Goal: Find specific page/section: Find specific page/section

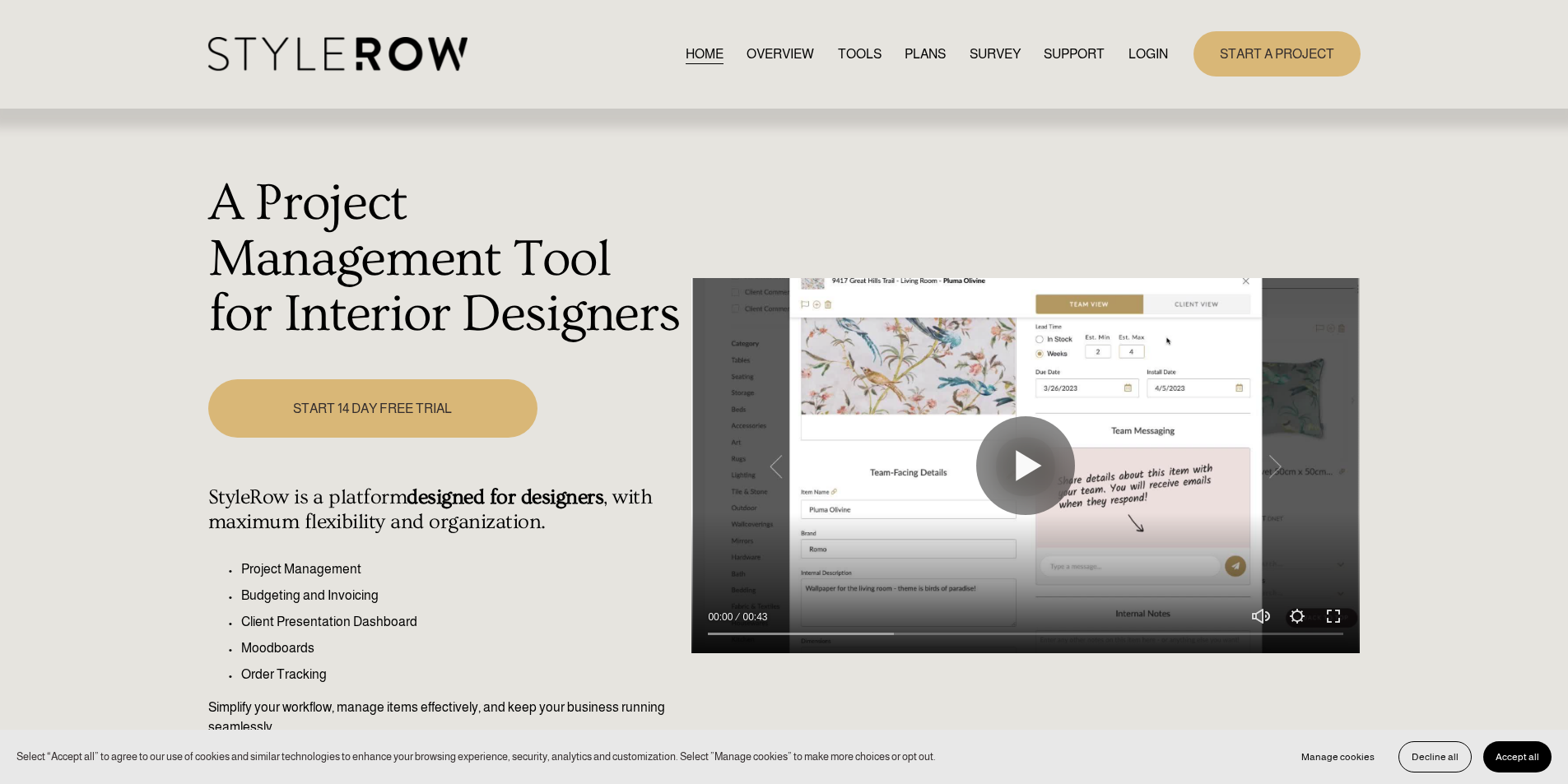
click at [1145, 22] on div "Skip to Content HOME OVERVIEW TOOLS PLANS" at bounding box center [784, 54] width 1568 height 109
click at [1149, 47] on link "LOGIN" at bounding box center [1148, 53] width 40 height 22
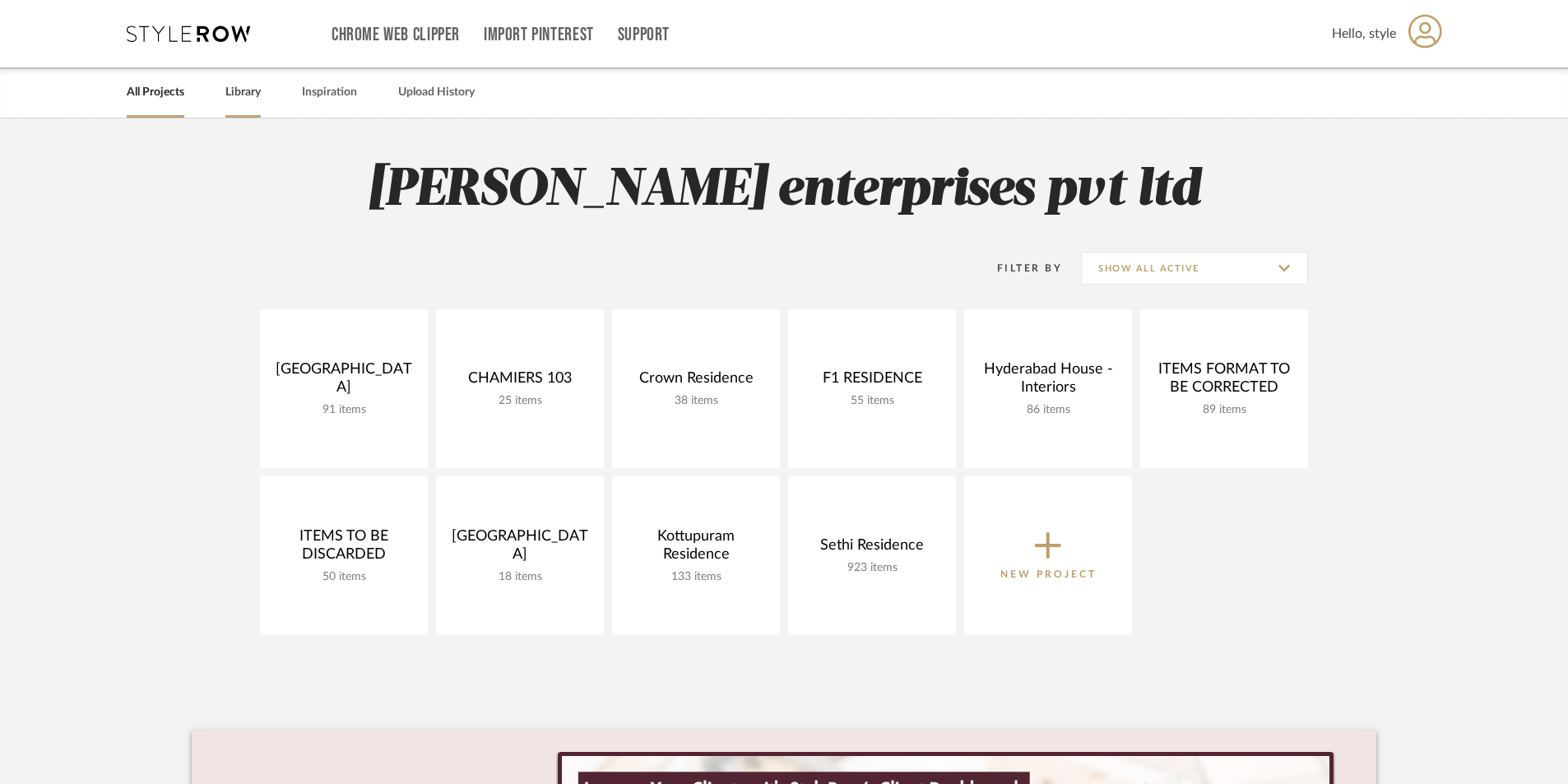
click at [226, 95] on link "Library" at bounding box center [243, 92] width 35 height 22
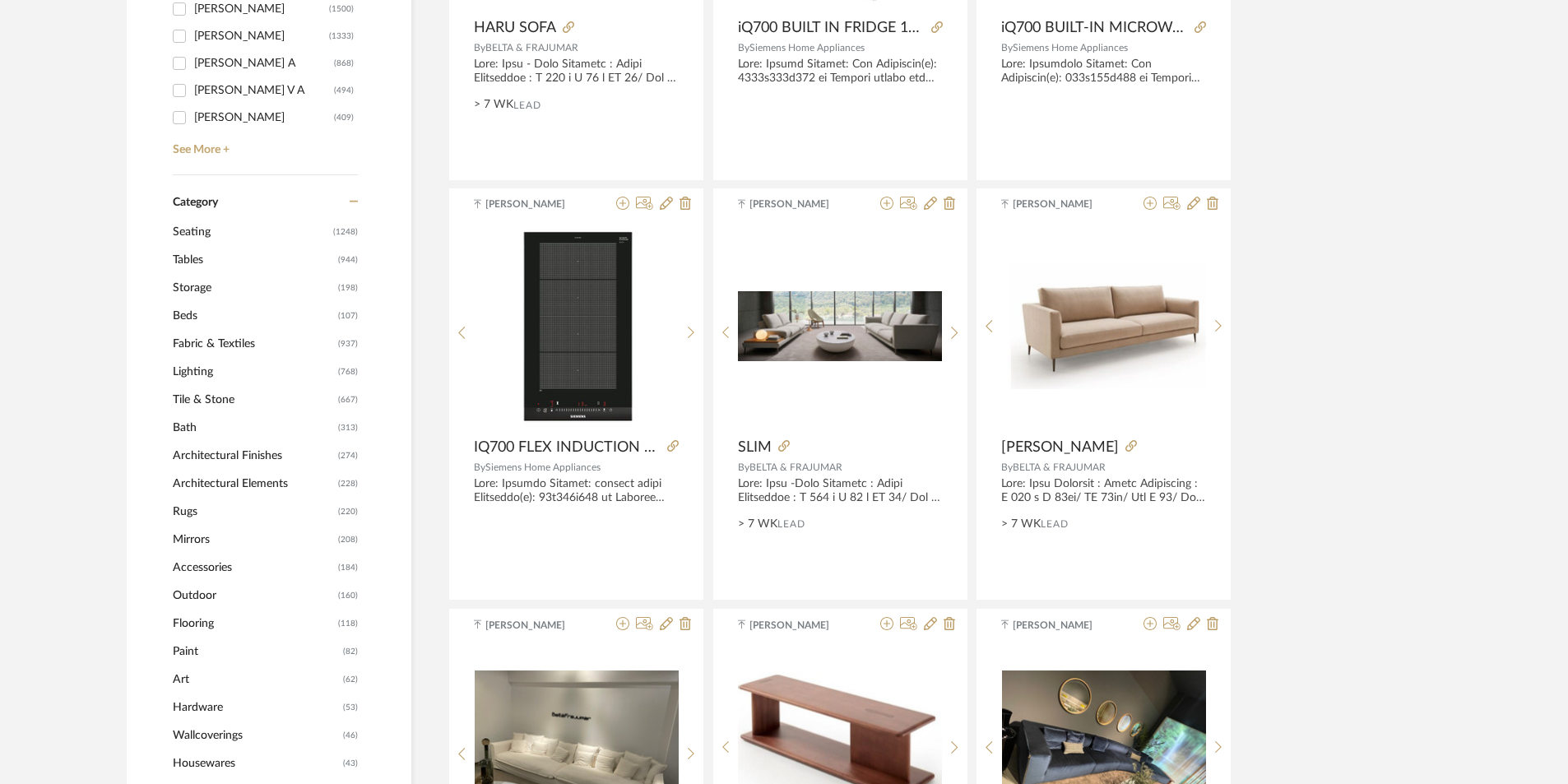
scroll to position [575, 0]
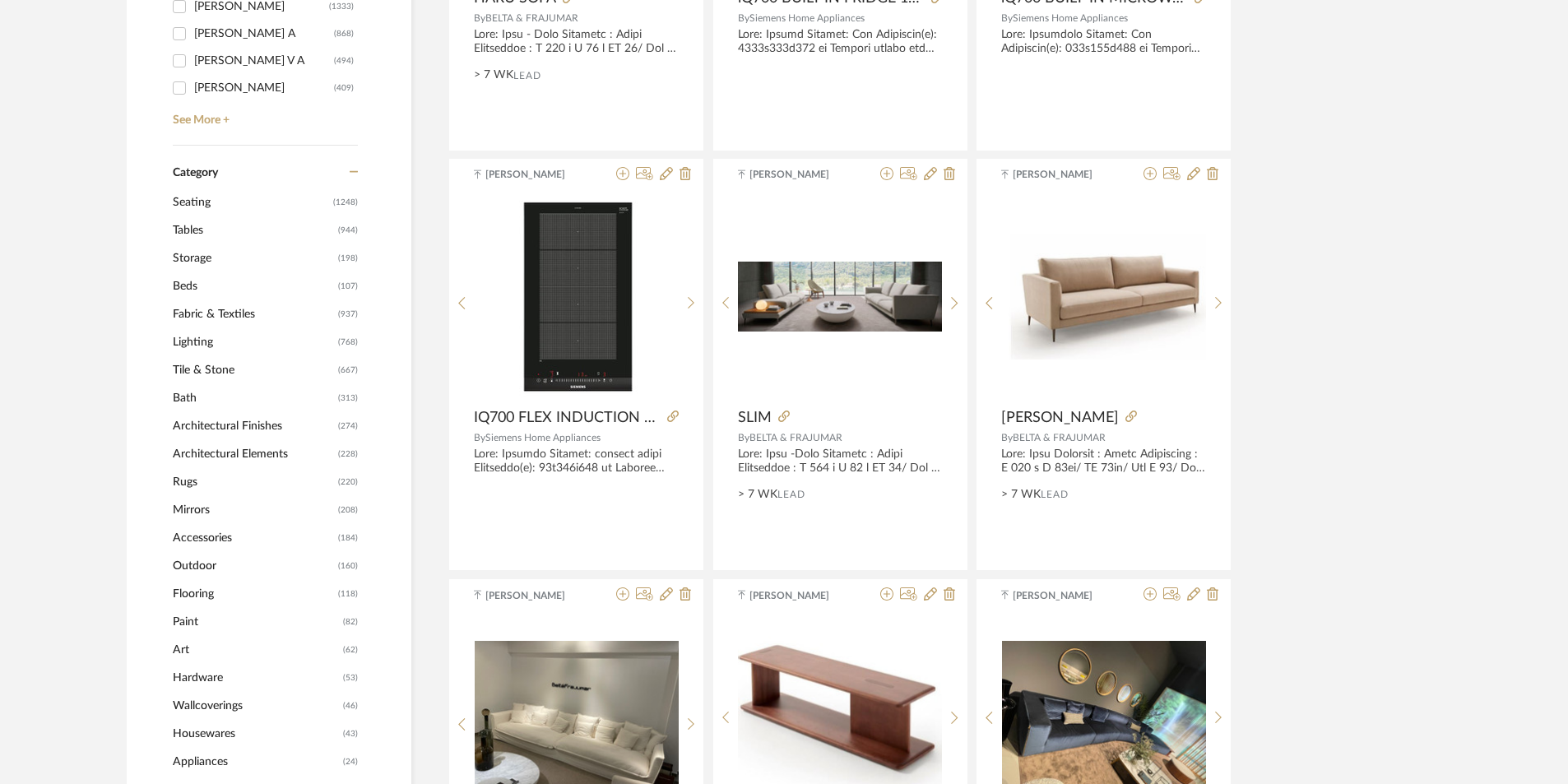
click at [188, 283] on span "Beds" at bounding box center [253, 286] width 161 height 28
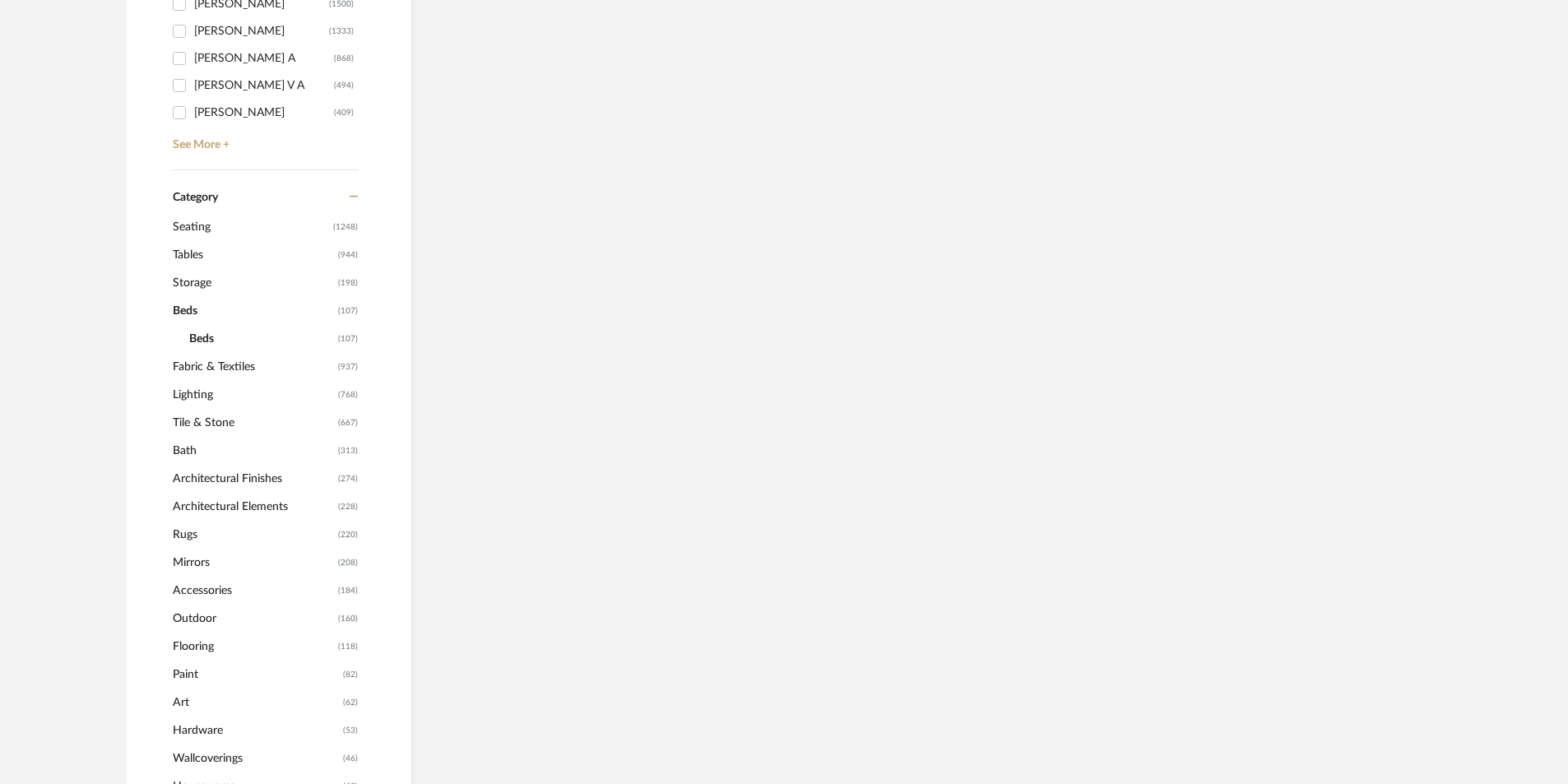
scroll to position [601, 0]
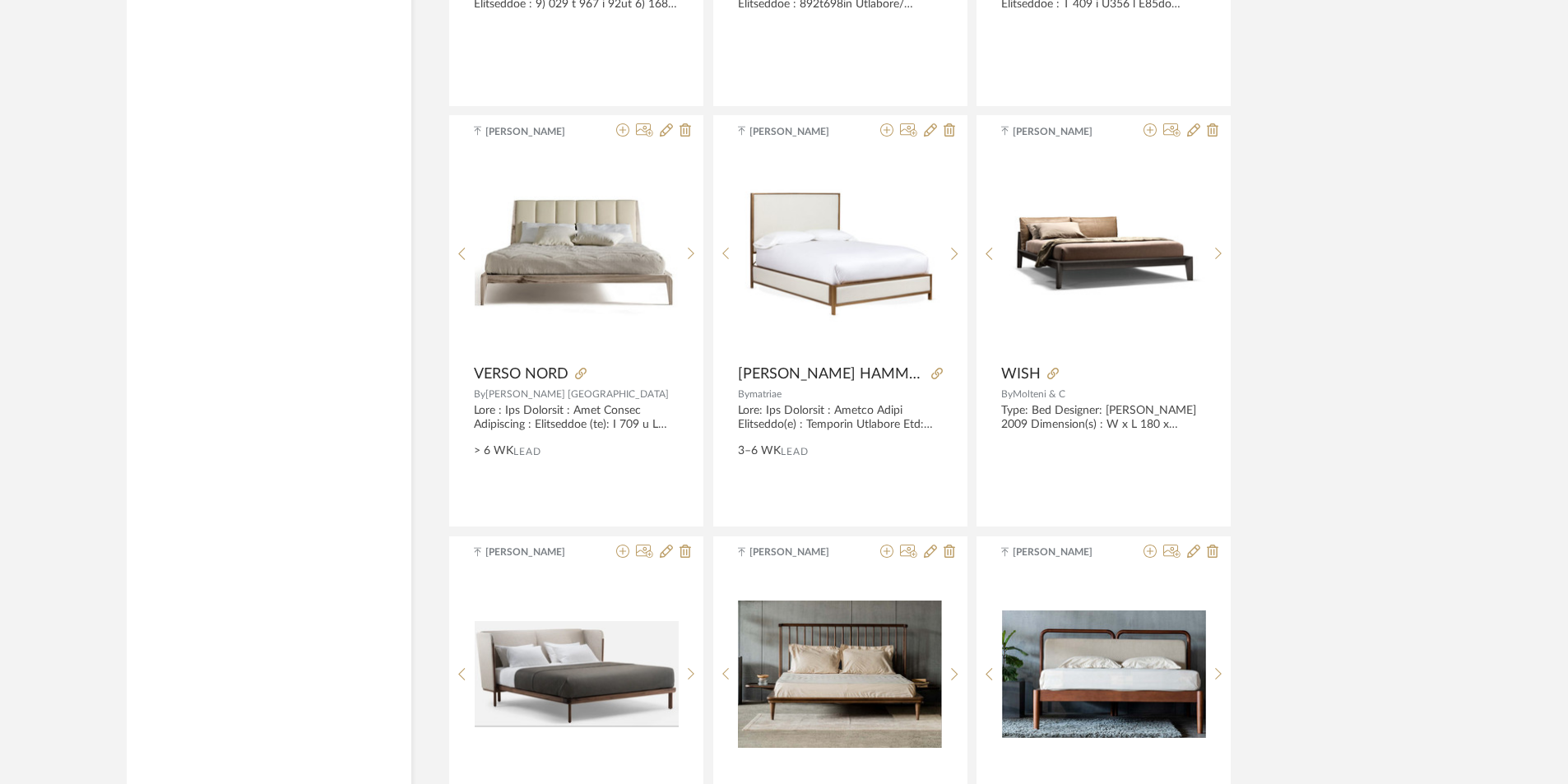
scroll to position [3783, 0]
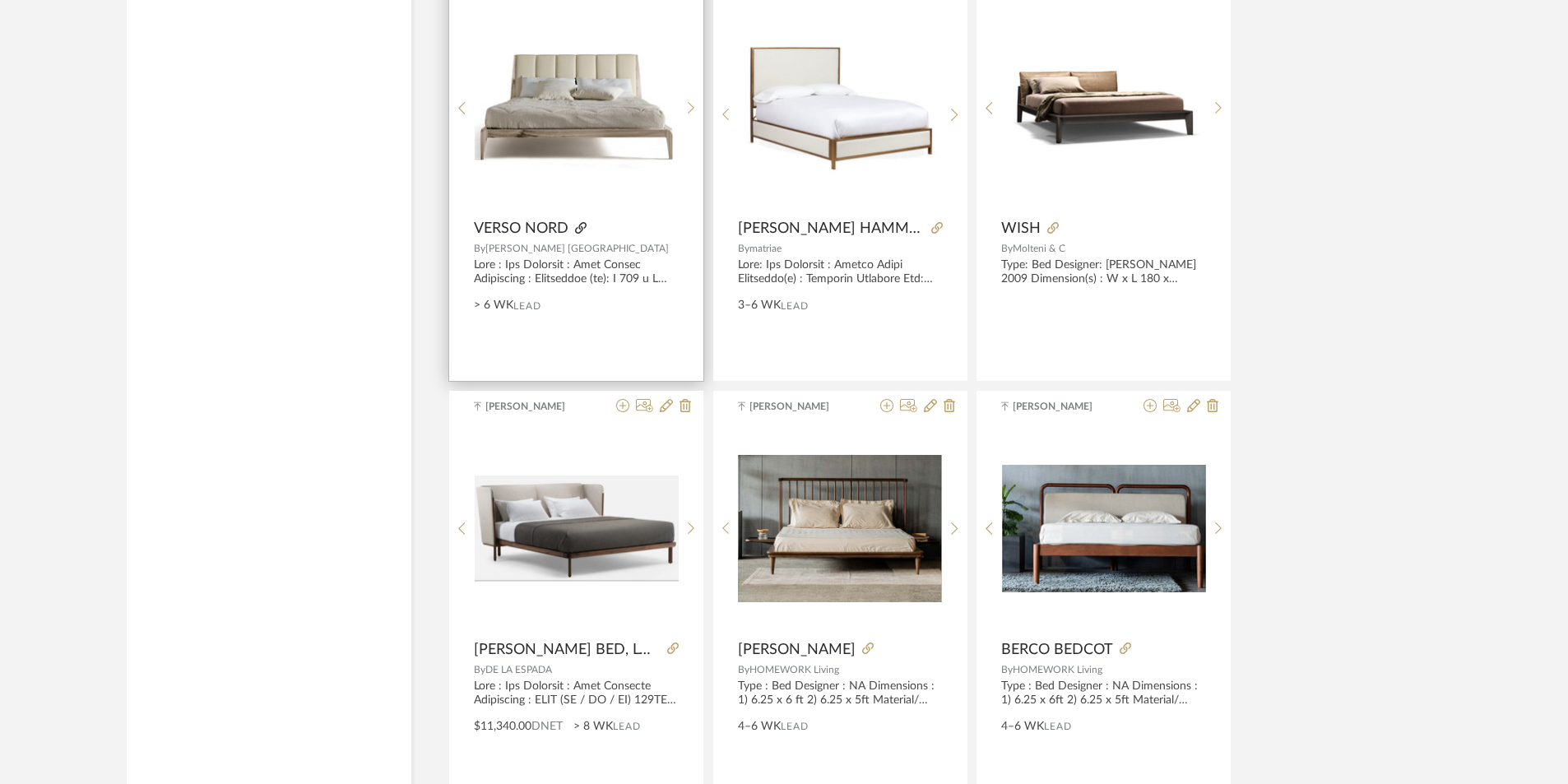
click at [577, 230] on icon at bounding box center [581, 228] width 12 height 12
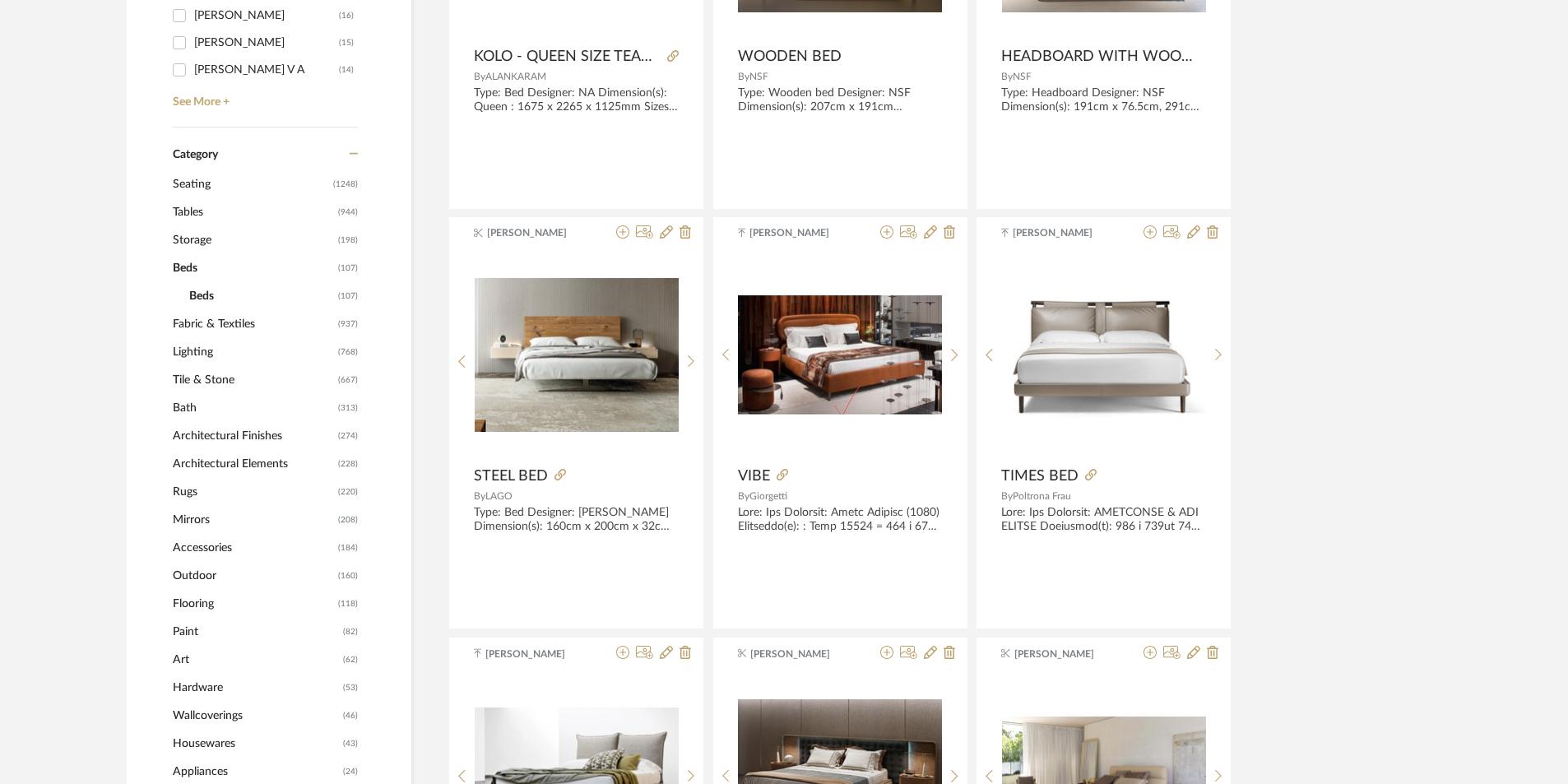
scroll to position [575, 0]
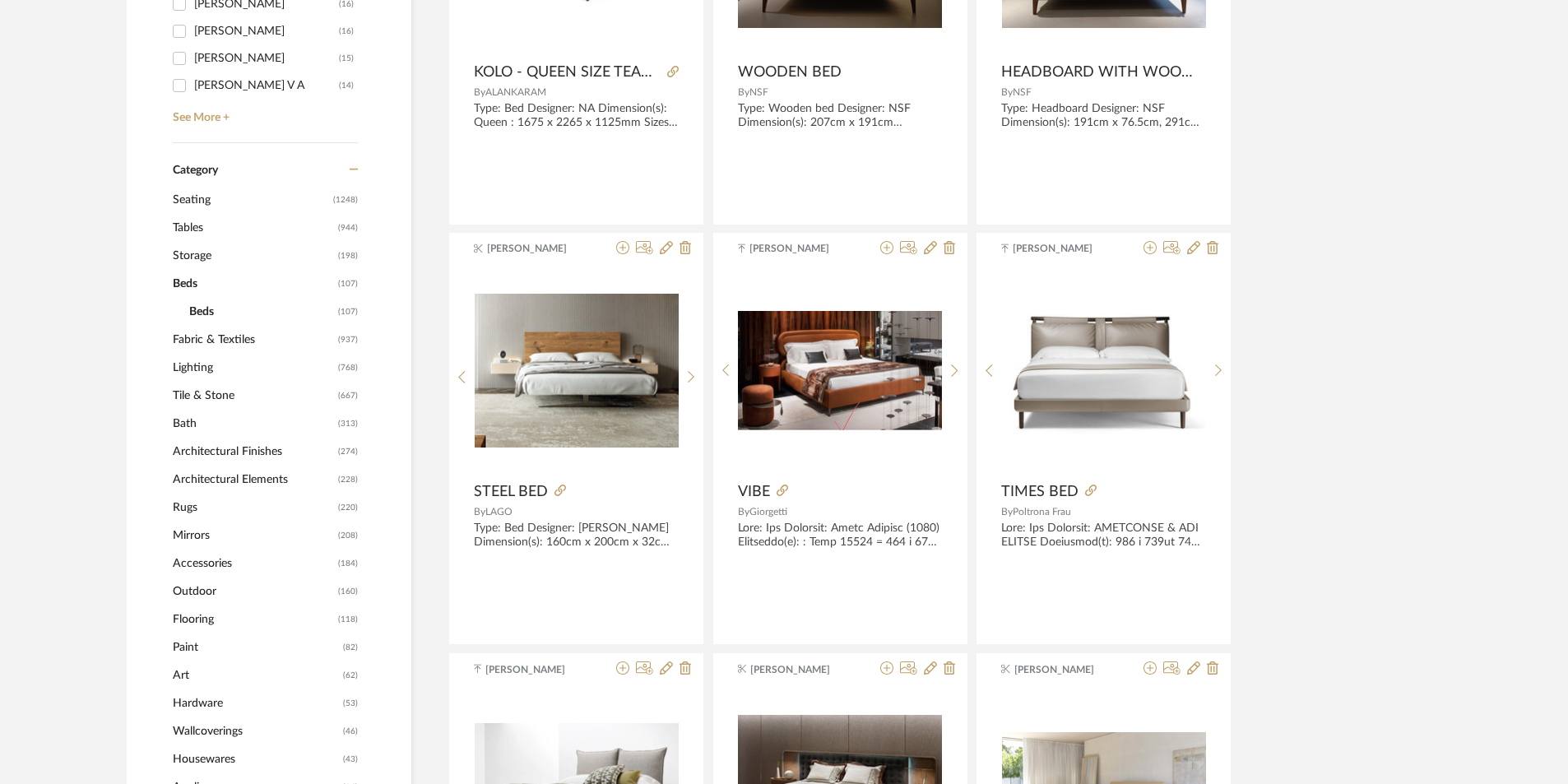
click at [192, 225] on span "Tables" at bounding box center [253, 227] width 161 height 28
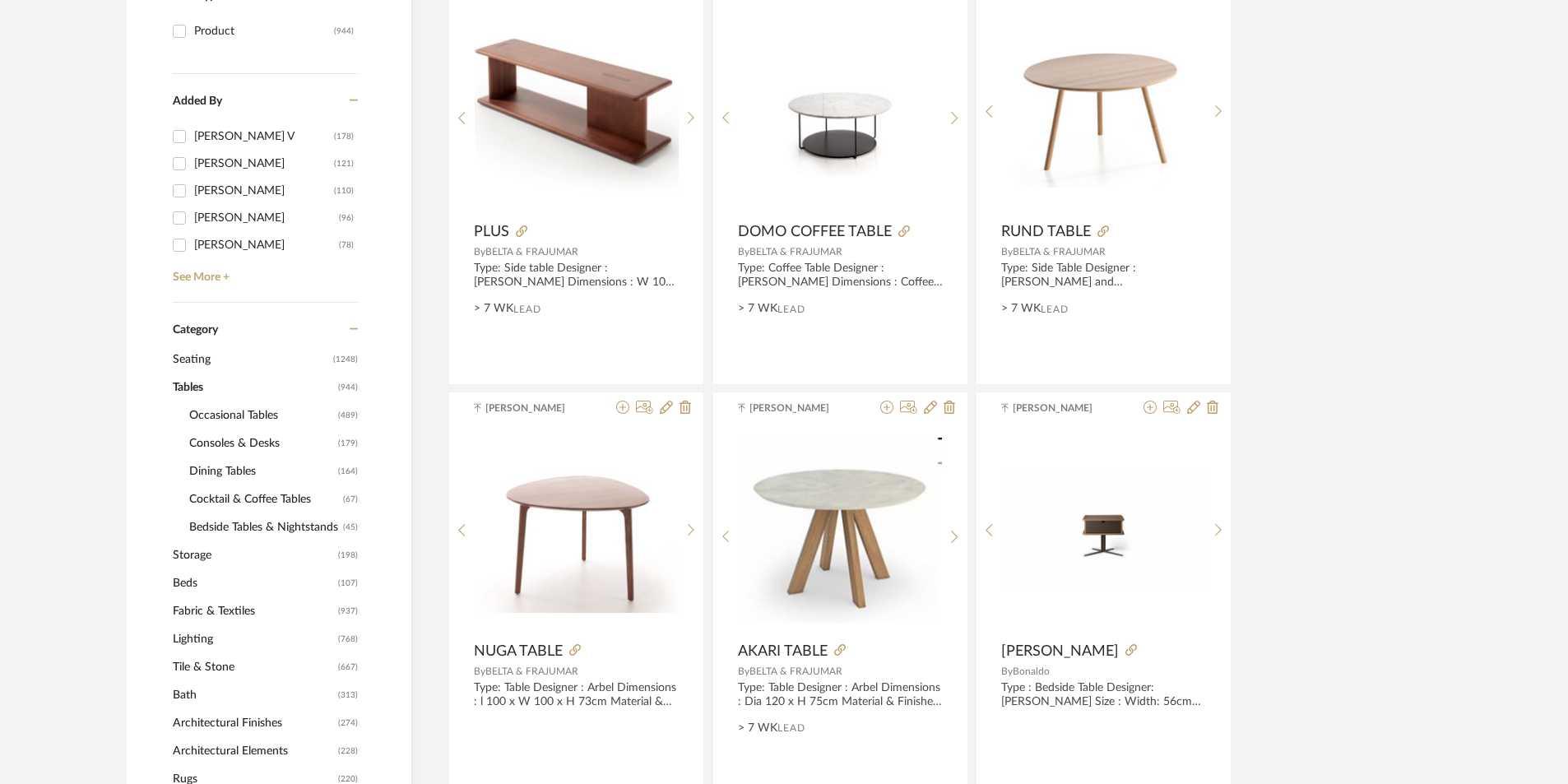
scroll to position [494, 0]
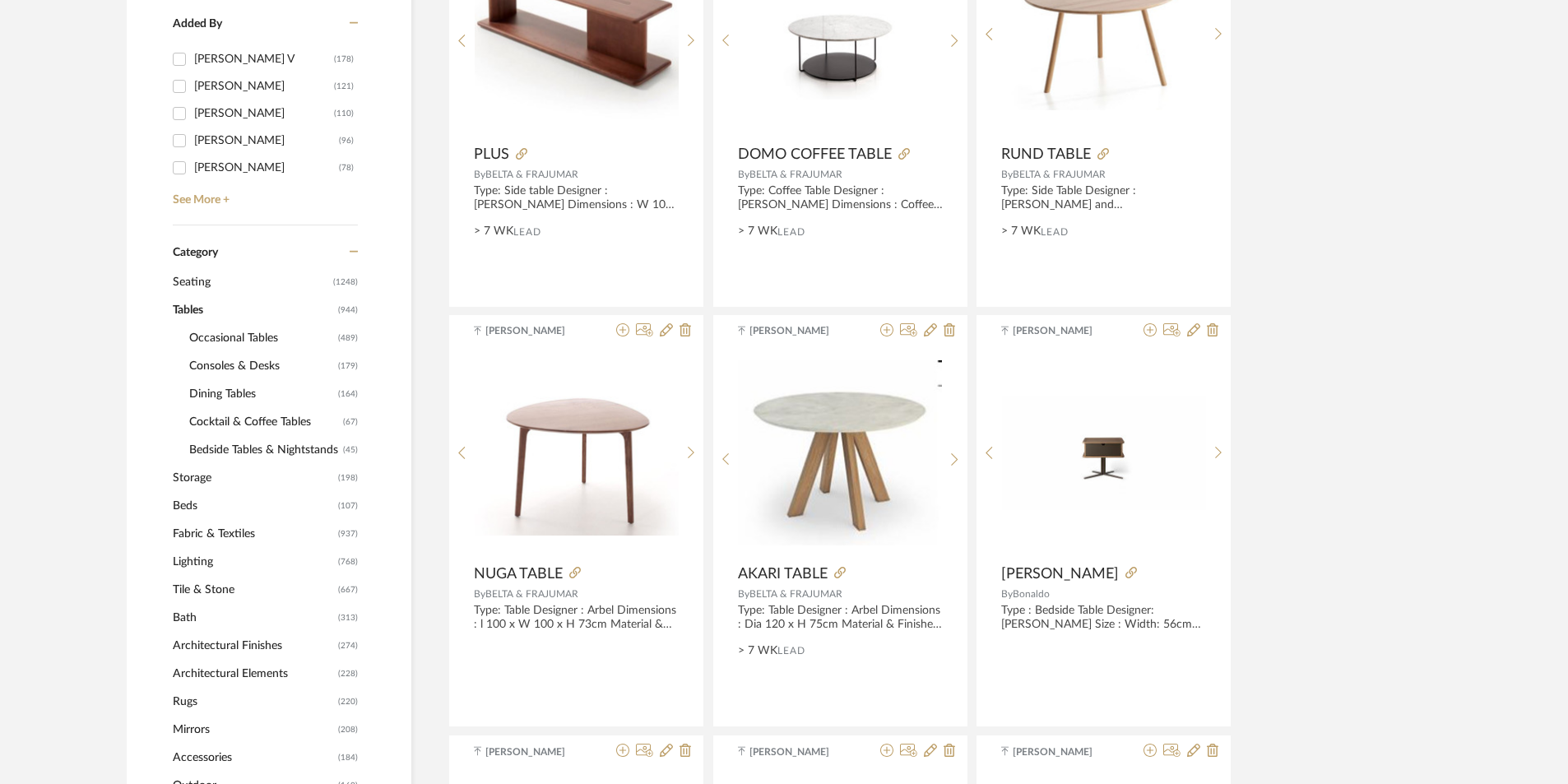
click at [247, 447] on span "Bedside Tables & Nightstands" at bounding box center [264, 449] width 149 height 28
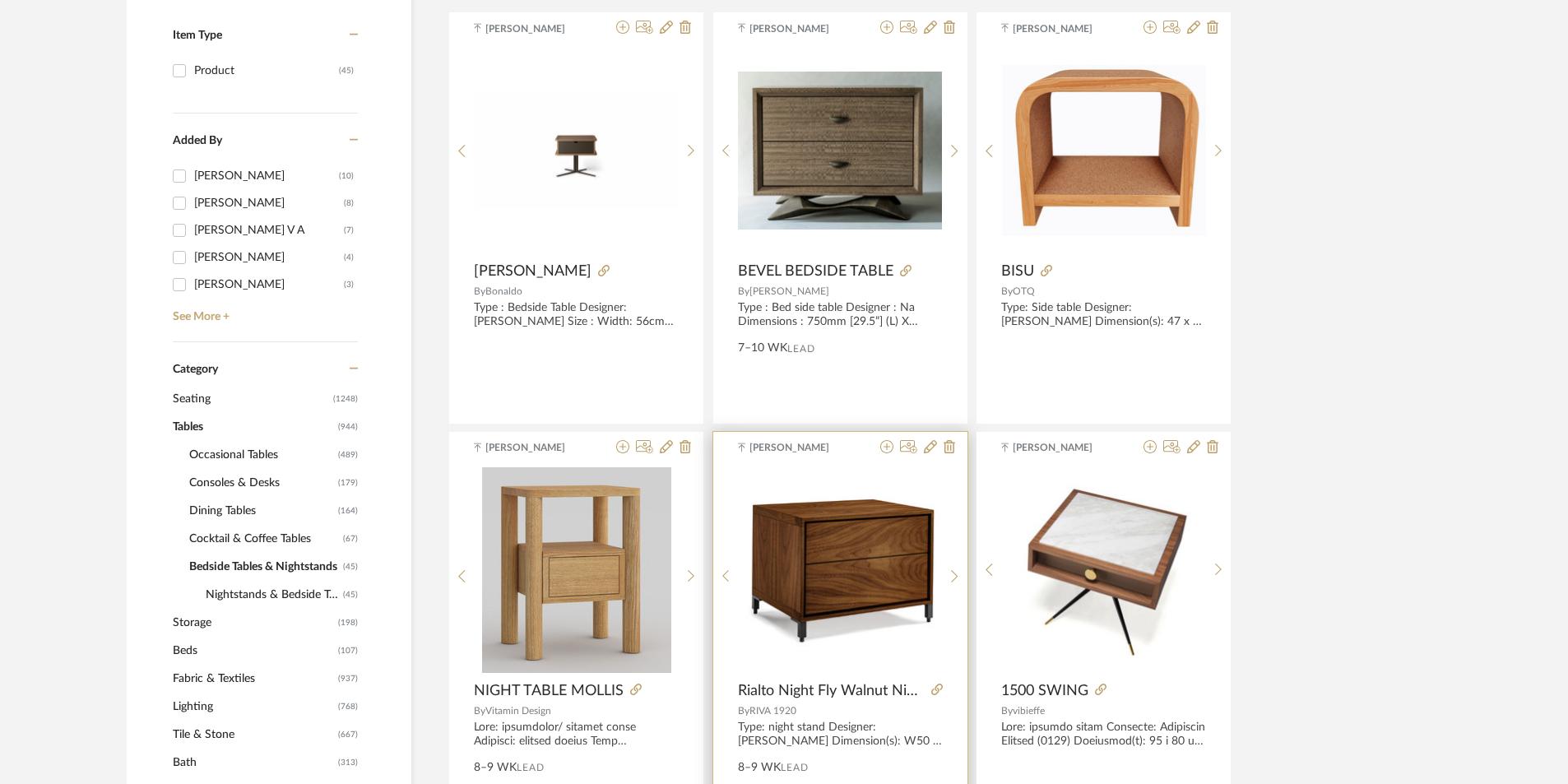
scroll to position [165, 0]
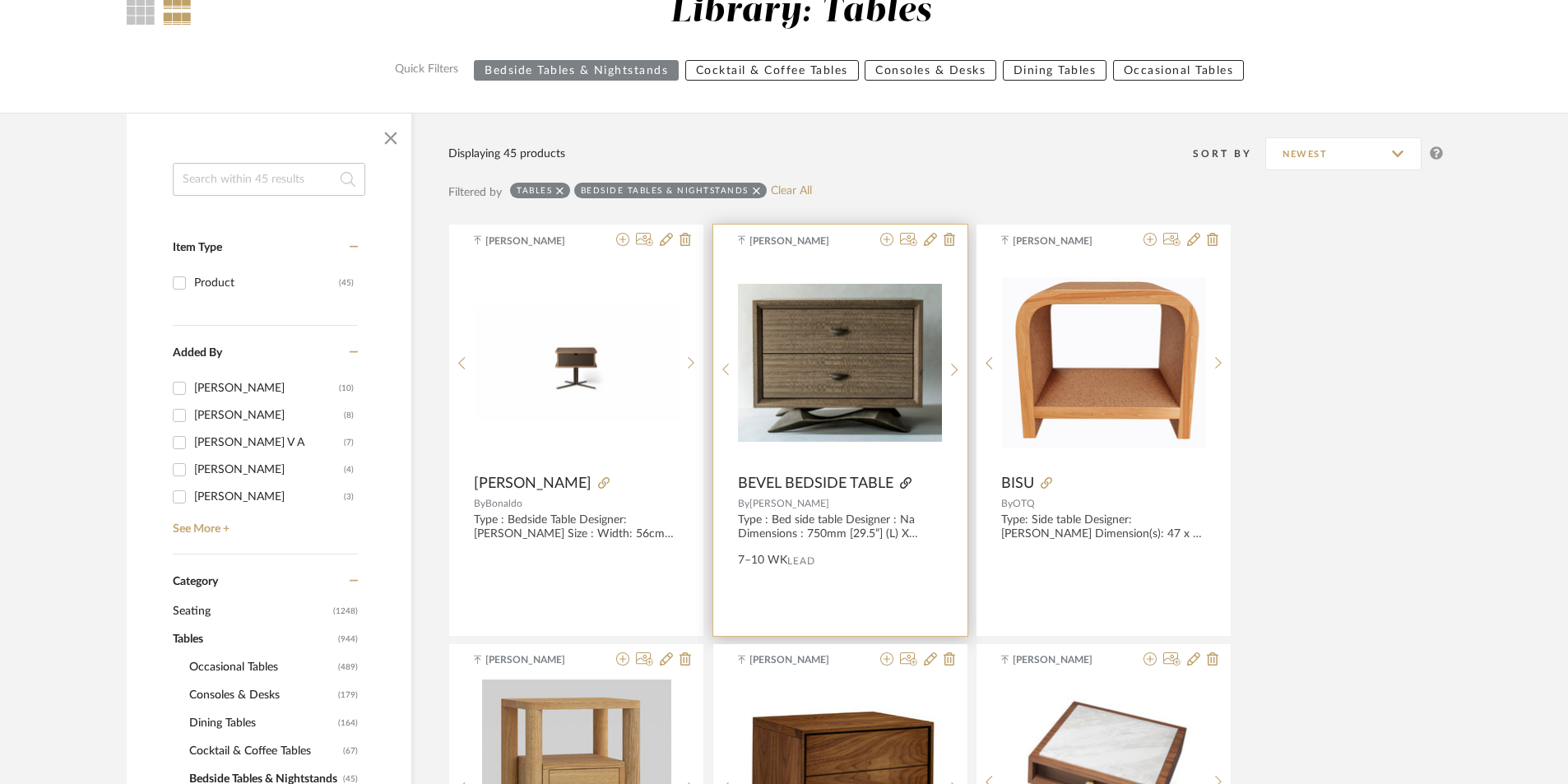
click at [901, 484] on icon at bounding box center [905, 483] width 12 height 12
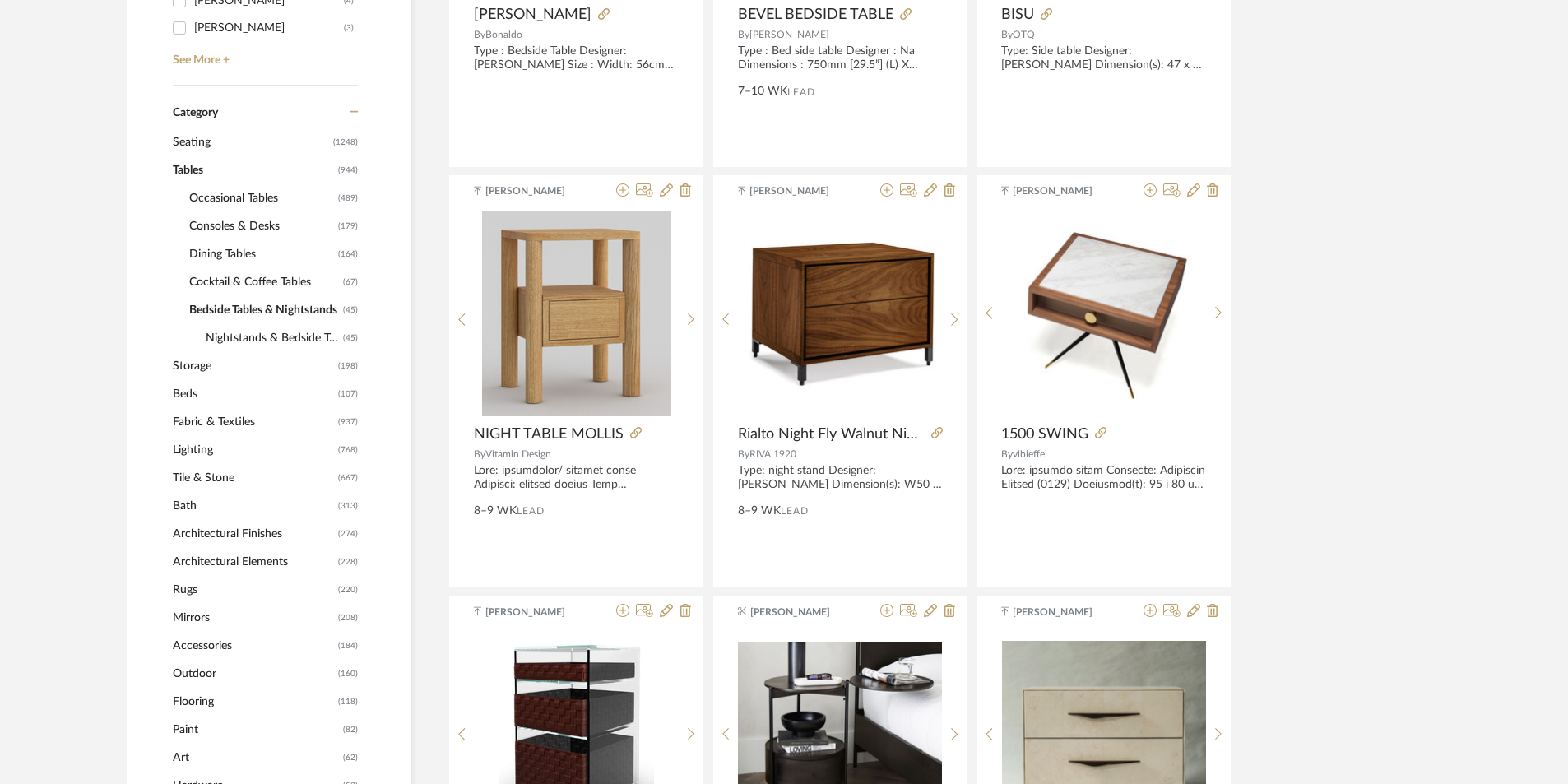
scroll to position [494, 0]
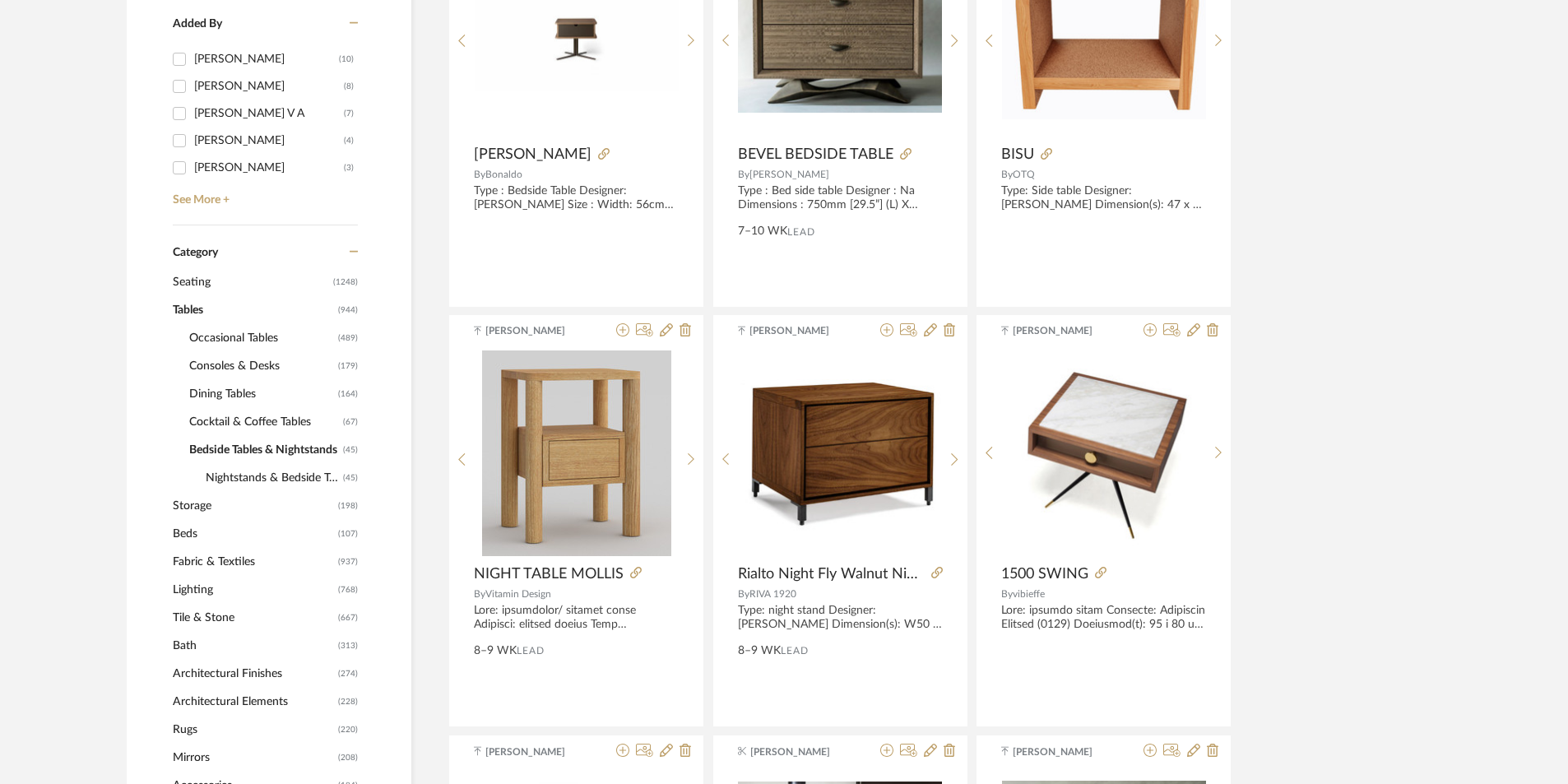
click at [216, 283] on span "Seating" at bounding box center [250, 281] width 156 height 28
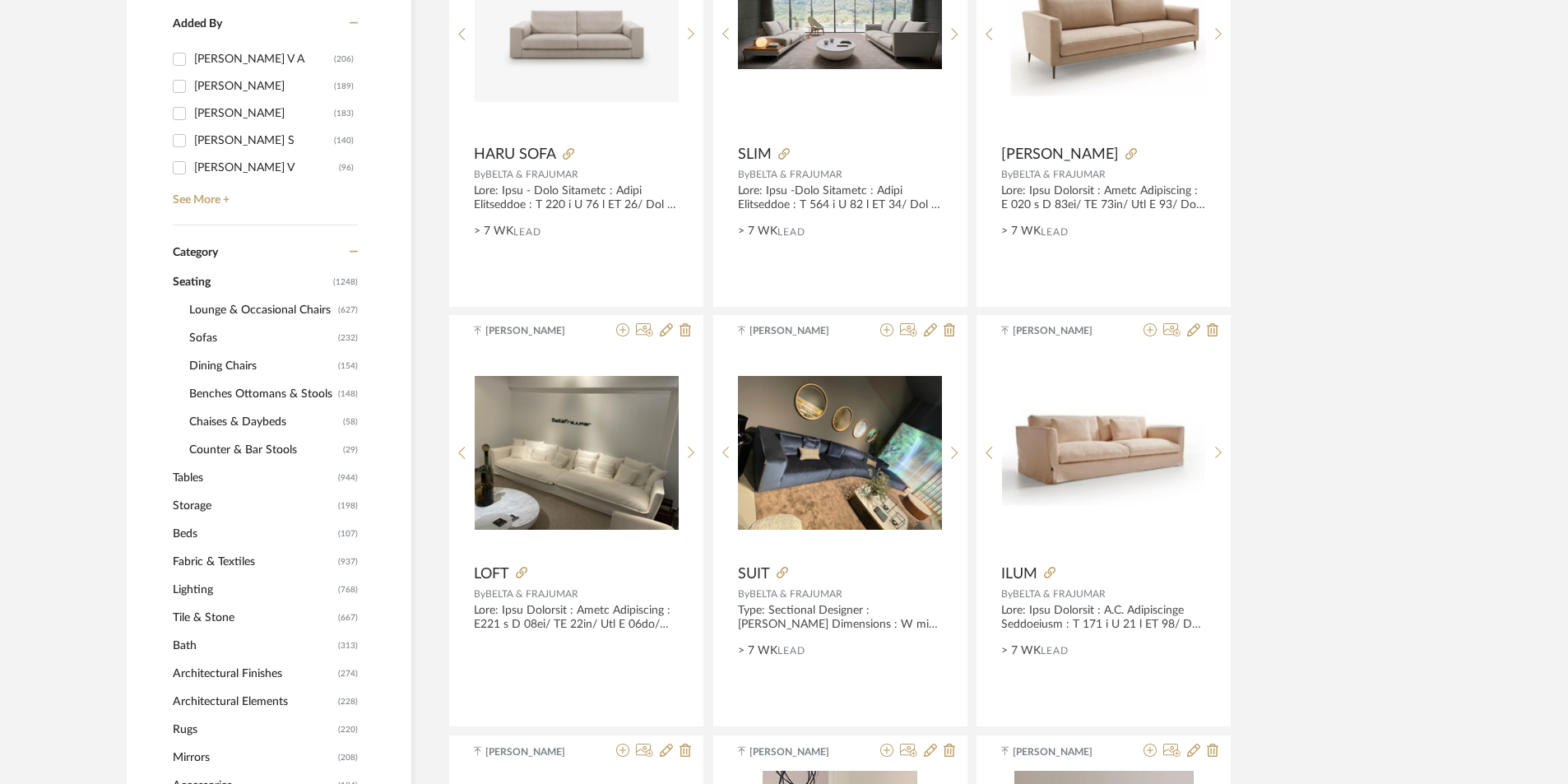
click at [215, 335] on span "Sofas" at bounding box center [261, 338] width 145 height 28
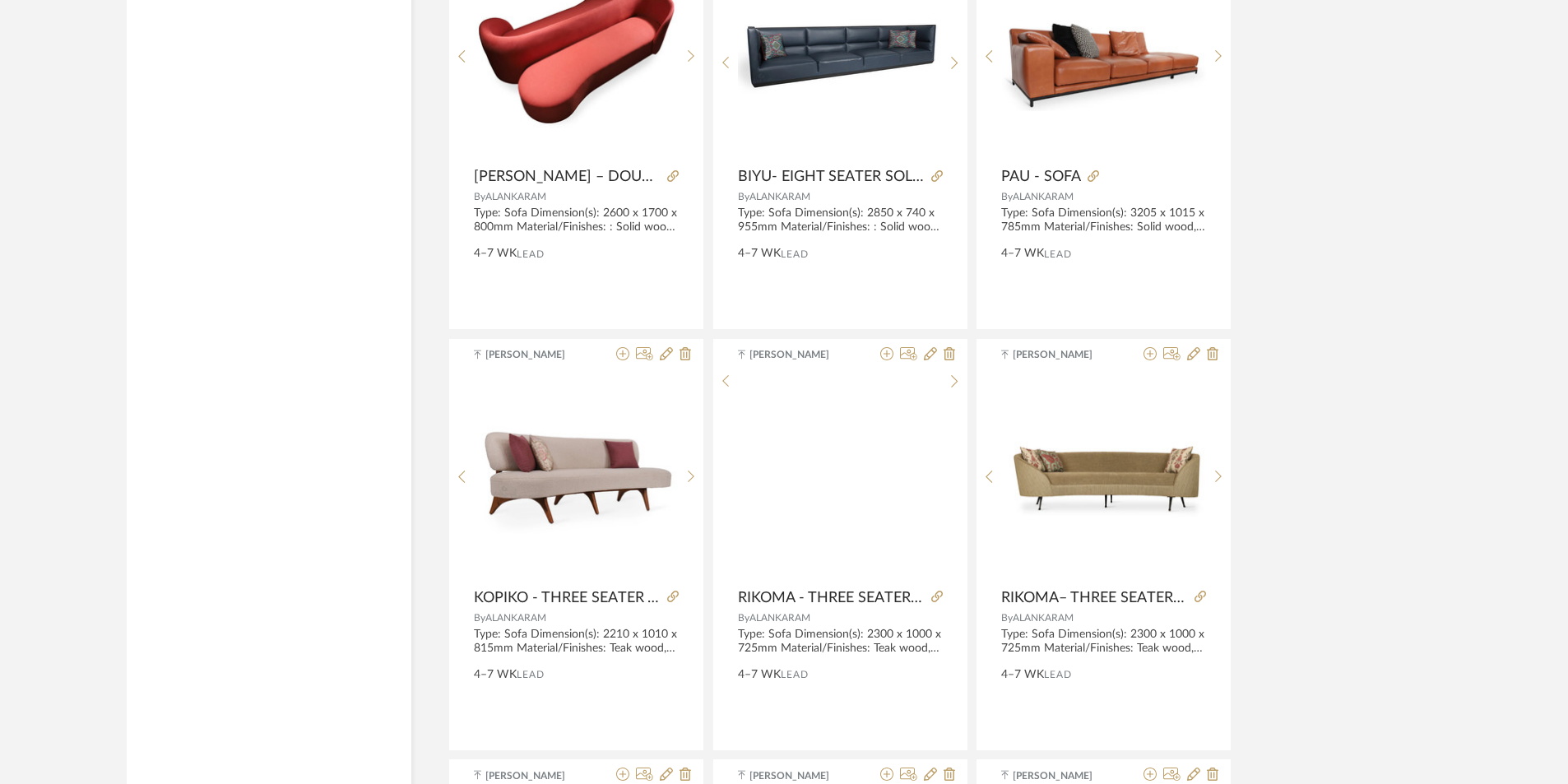
scroll to position [3044, 0]
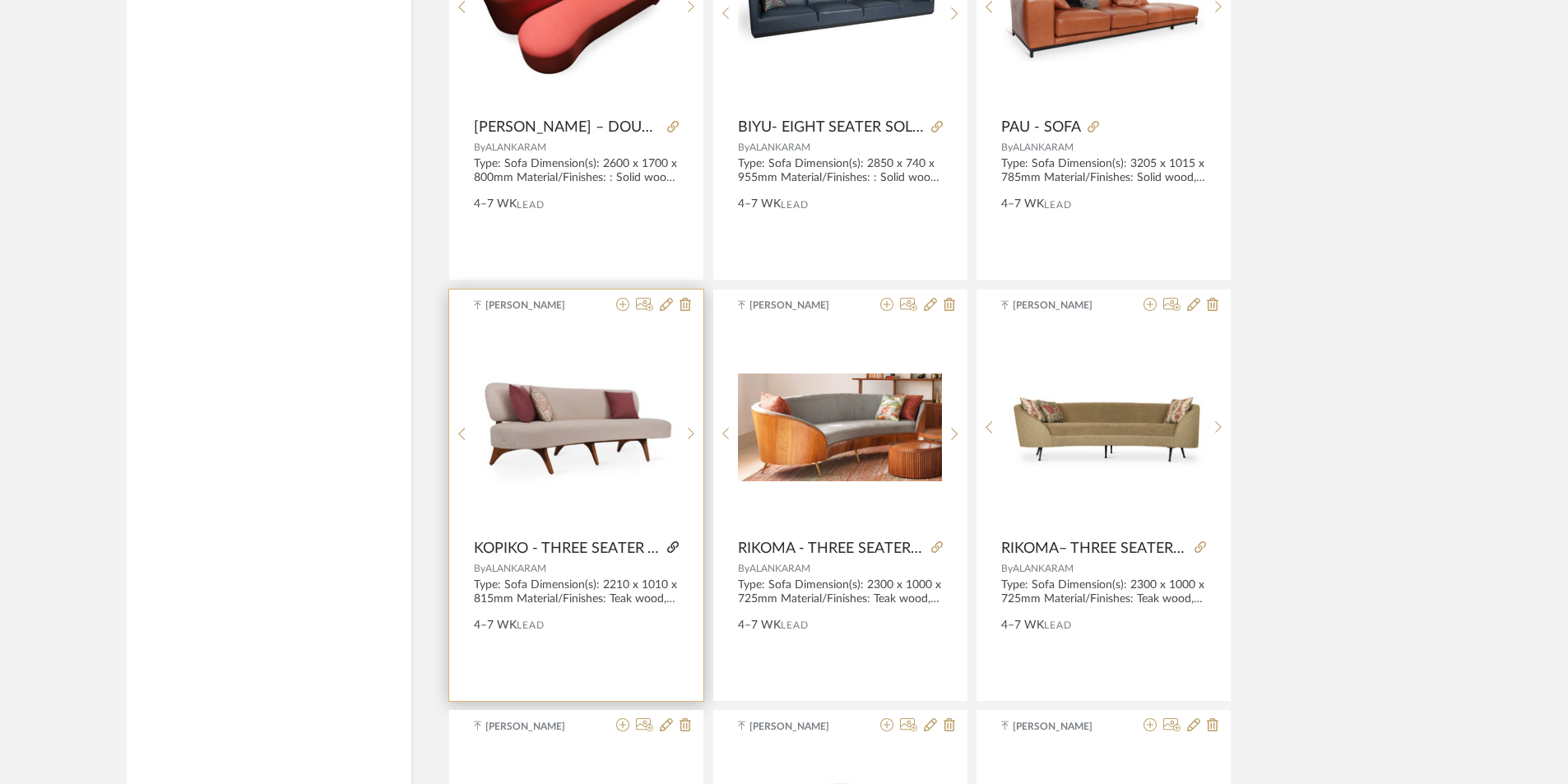
drag, startPoint x: 679, startPoint y: 546, endPoint x: 670, endPoint y: 548, distance: 9.2
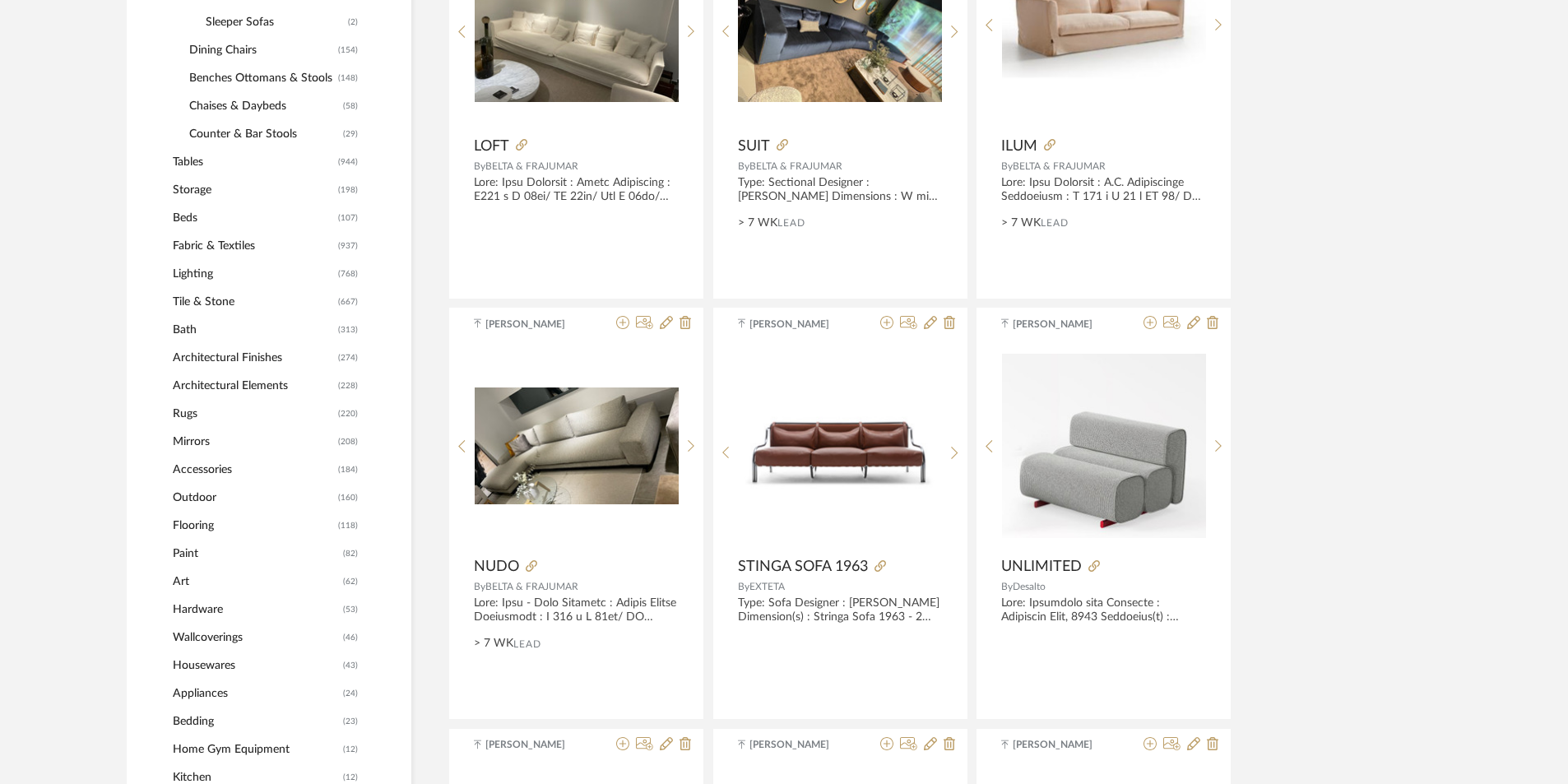
scroll to position [904, 0]
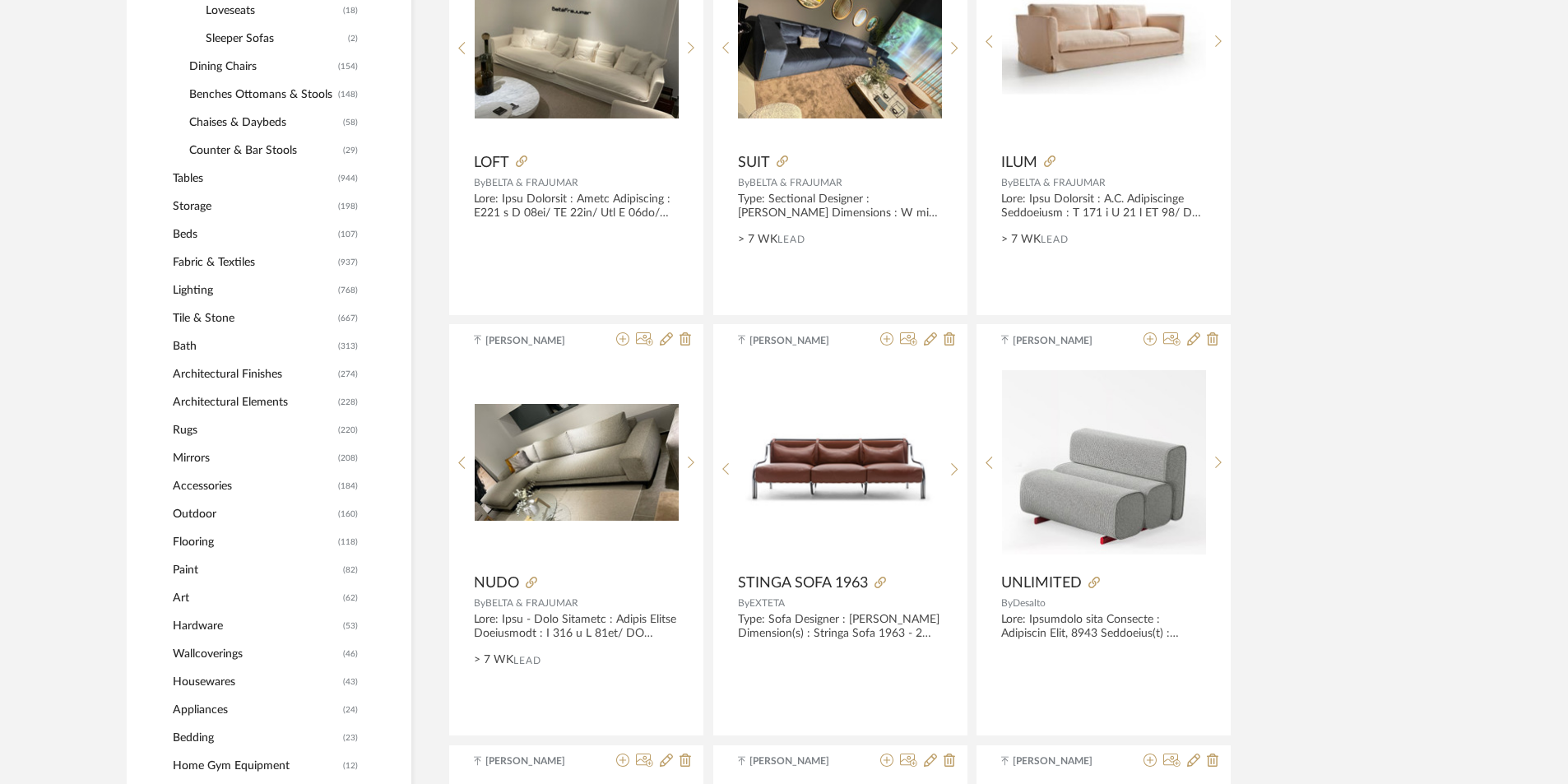
click at [191, 176] on span "Tables" at bounding box center [253, 179] width 161 height 28
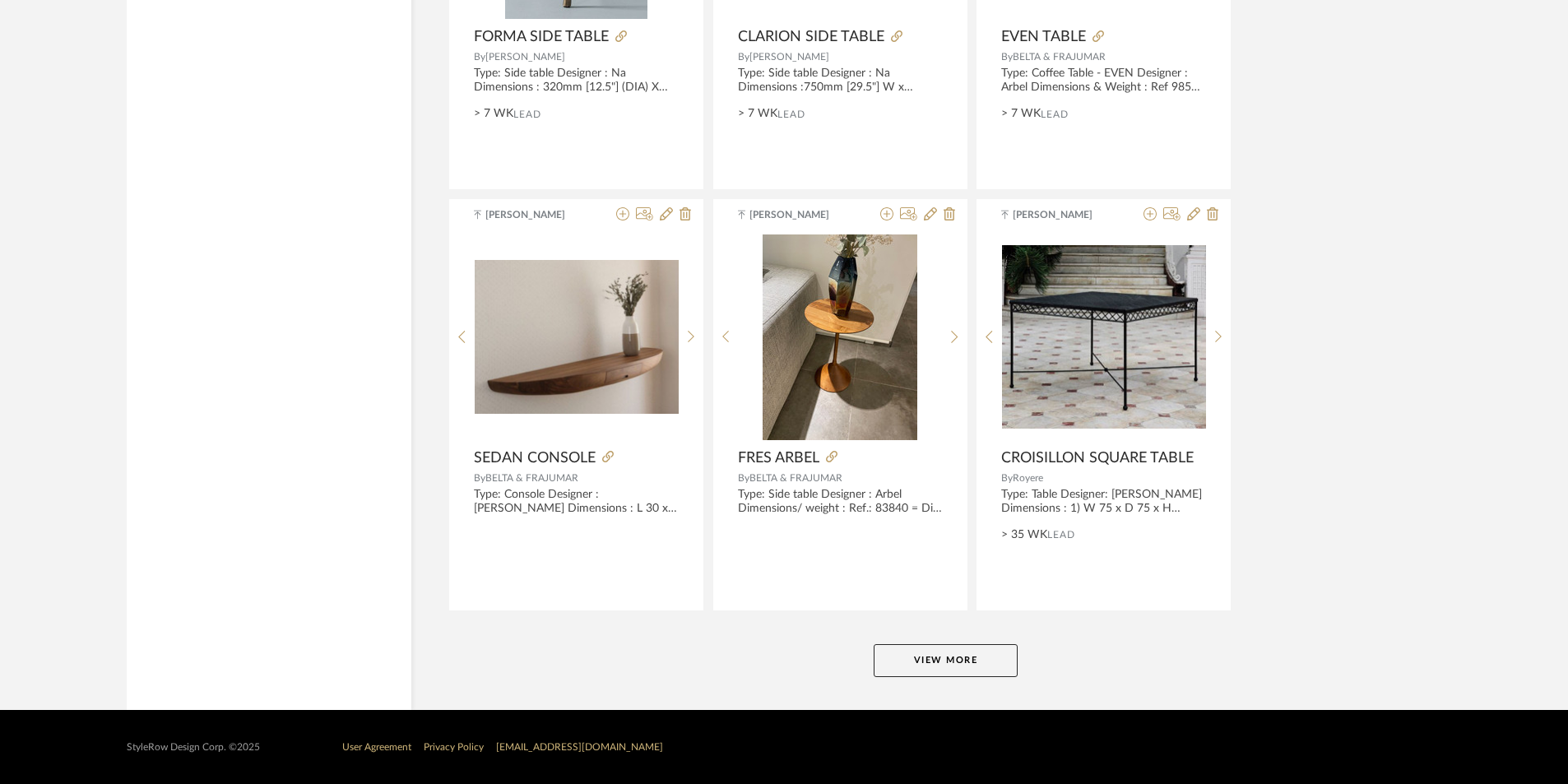
scroll to position [4818, 0]
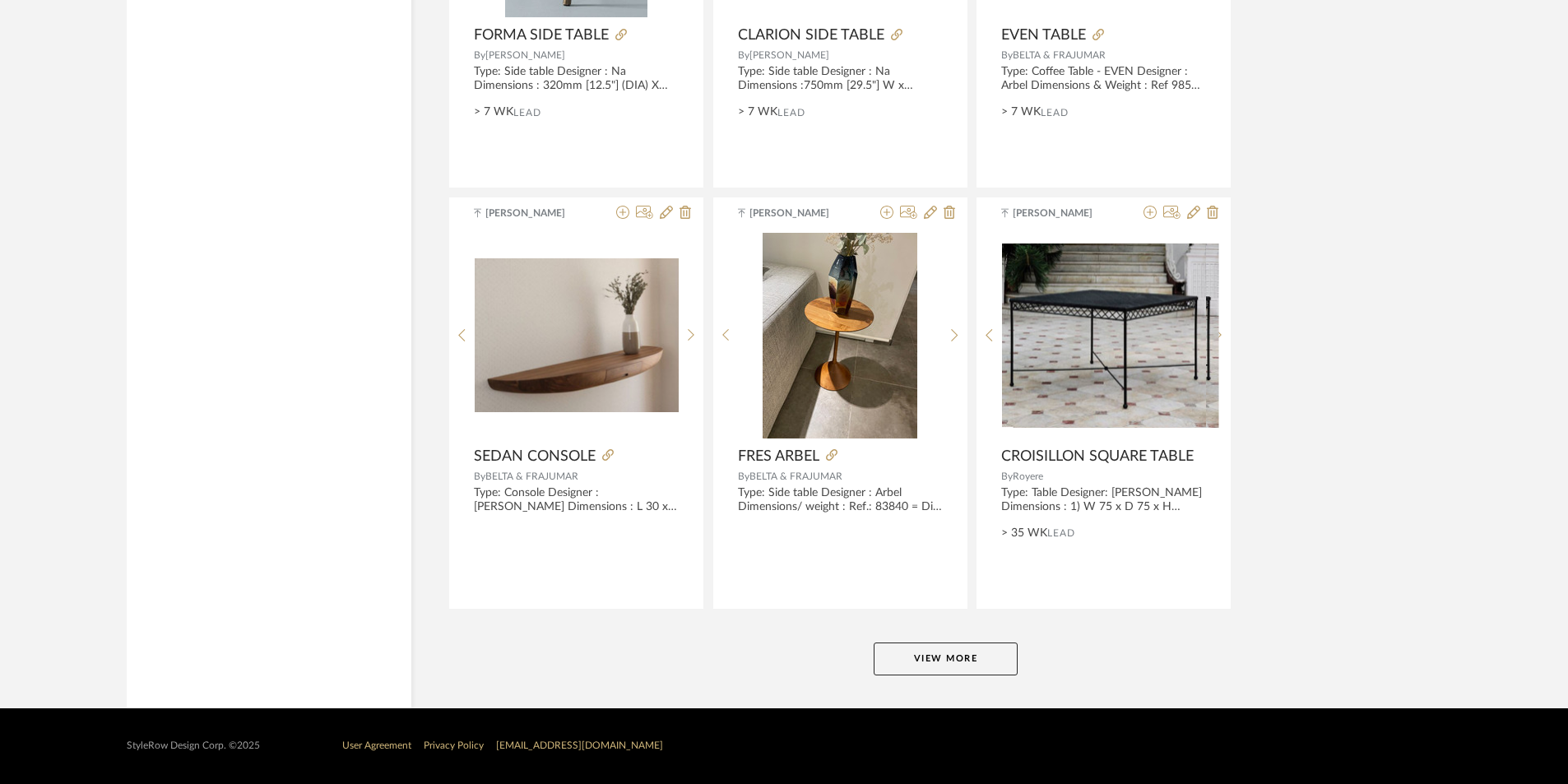
click at [964, 653] on button "View More" at bounding box center [945, 659] width 144 height 33
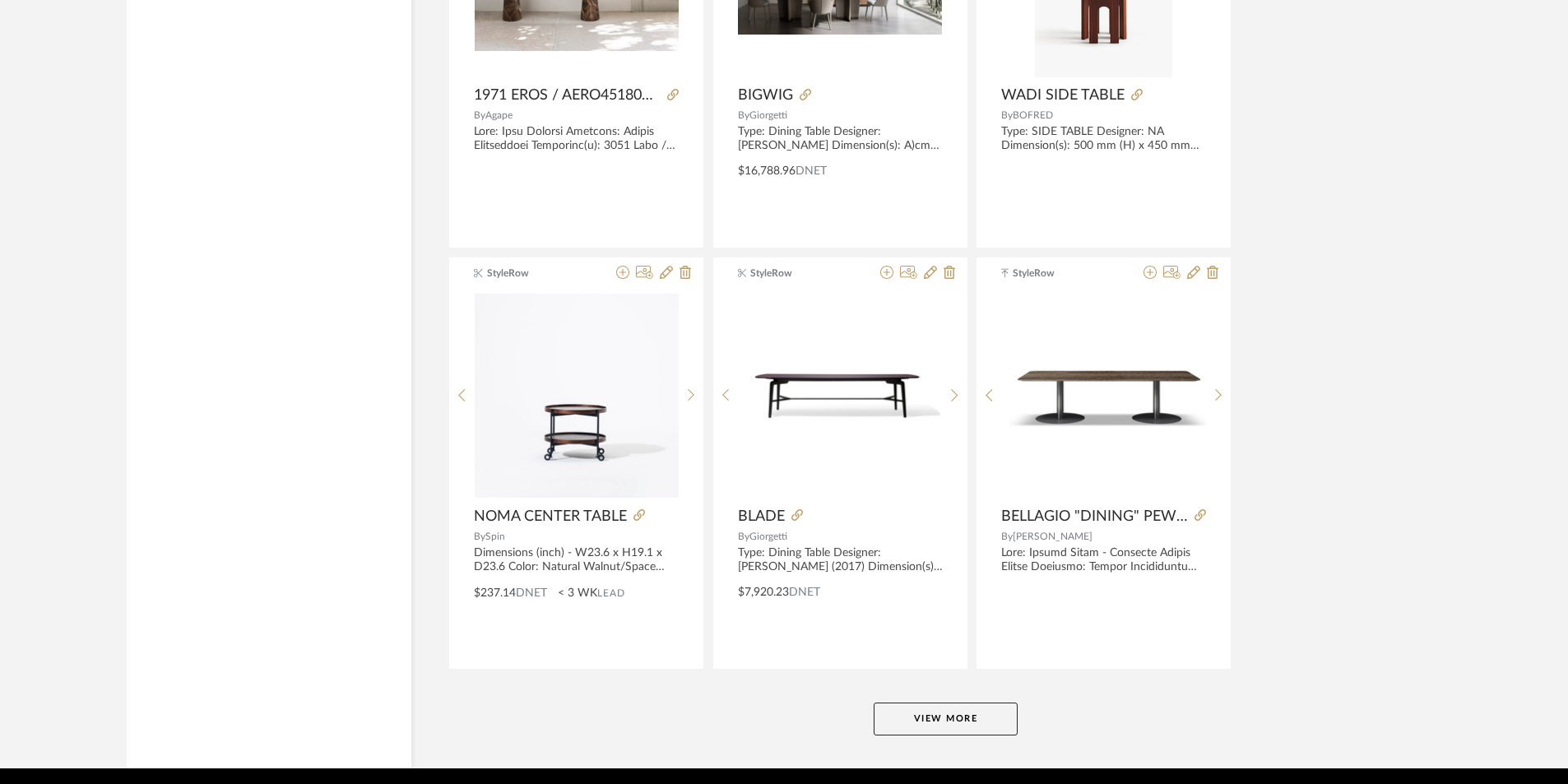
scroll to position [9867, 0]
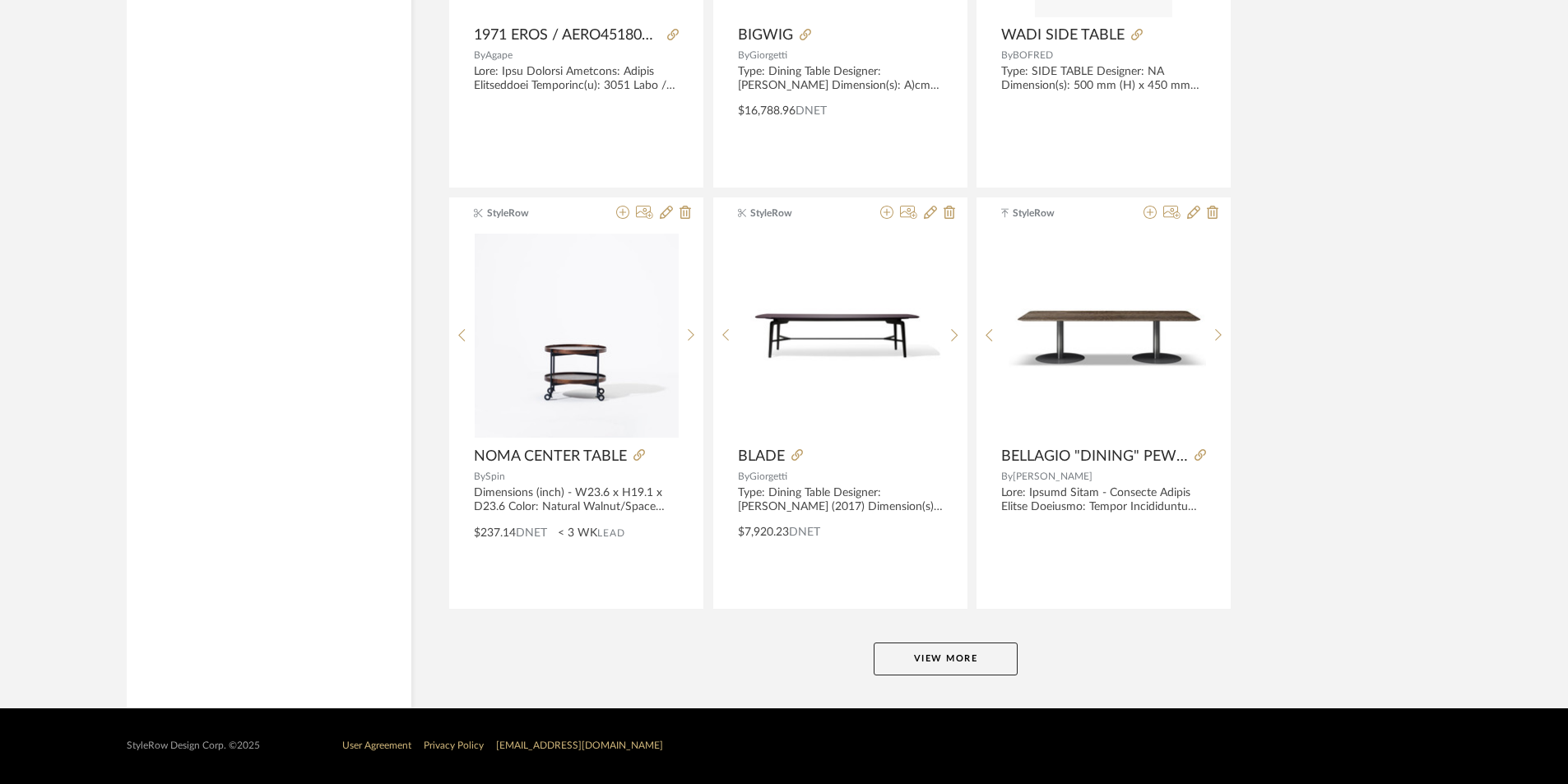
click at [950, 644] on button "View More" at bounding box center [945, 659] width 144 height 33
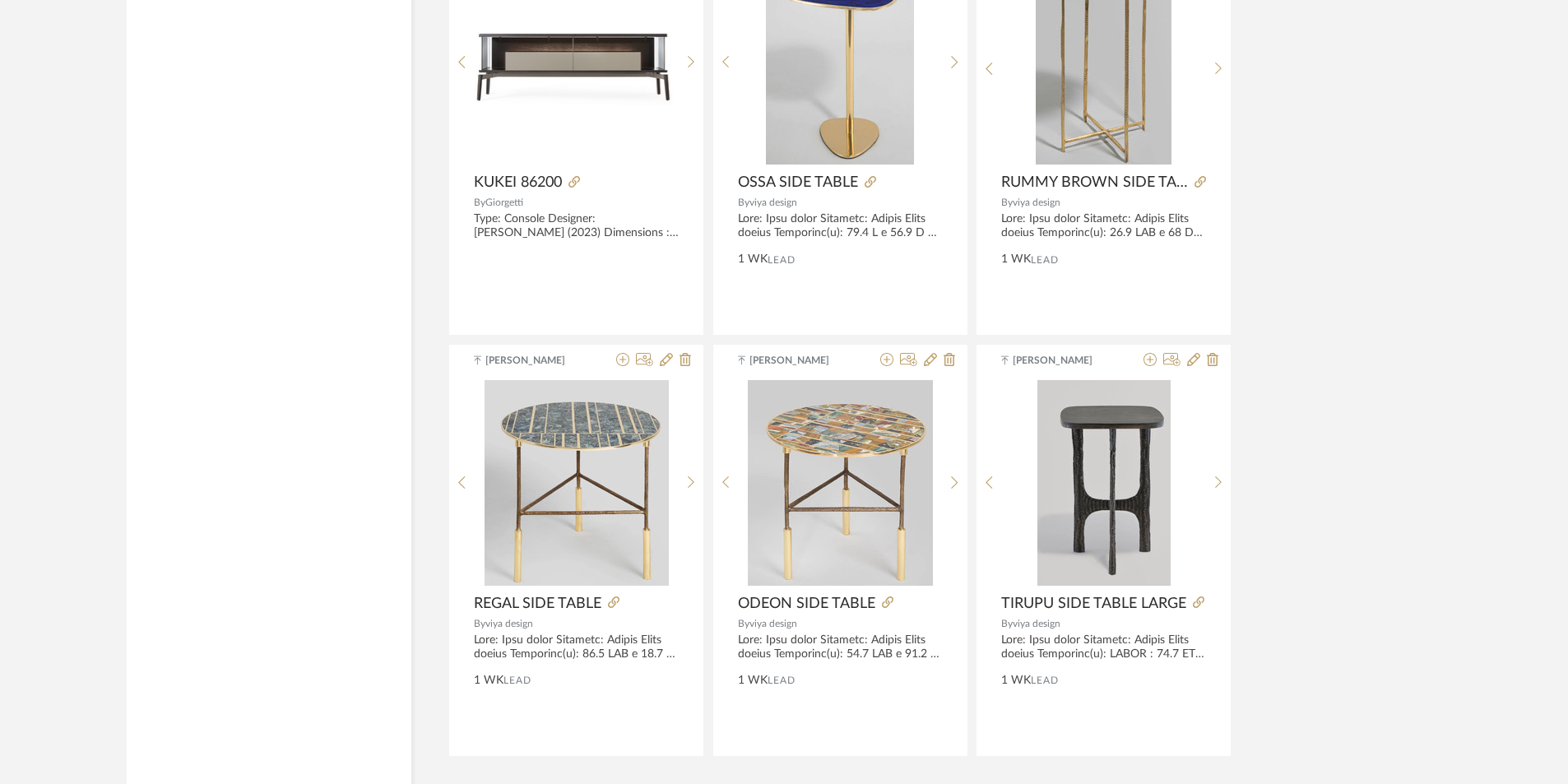
scroll to position [14915, 0]
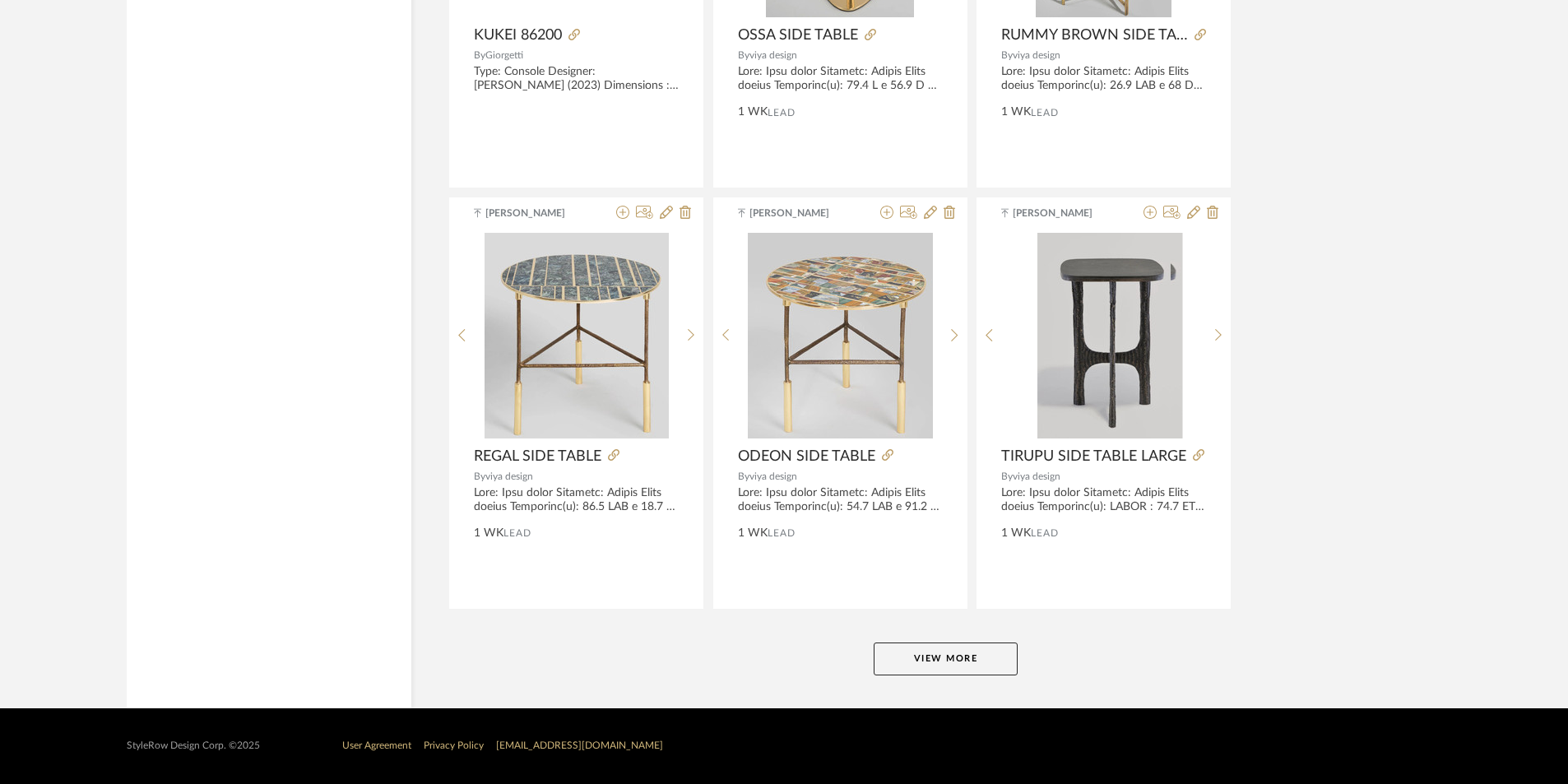
click at [986, 646] on button "View More" at bounding box center [945, 659] width 144 height 33
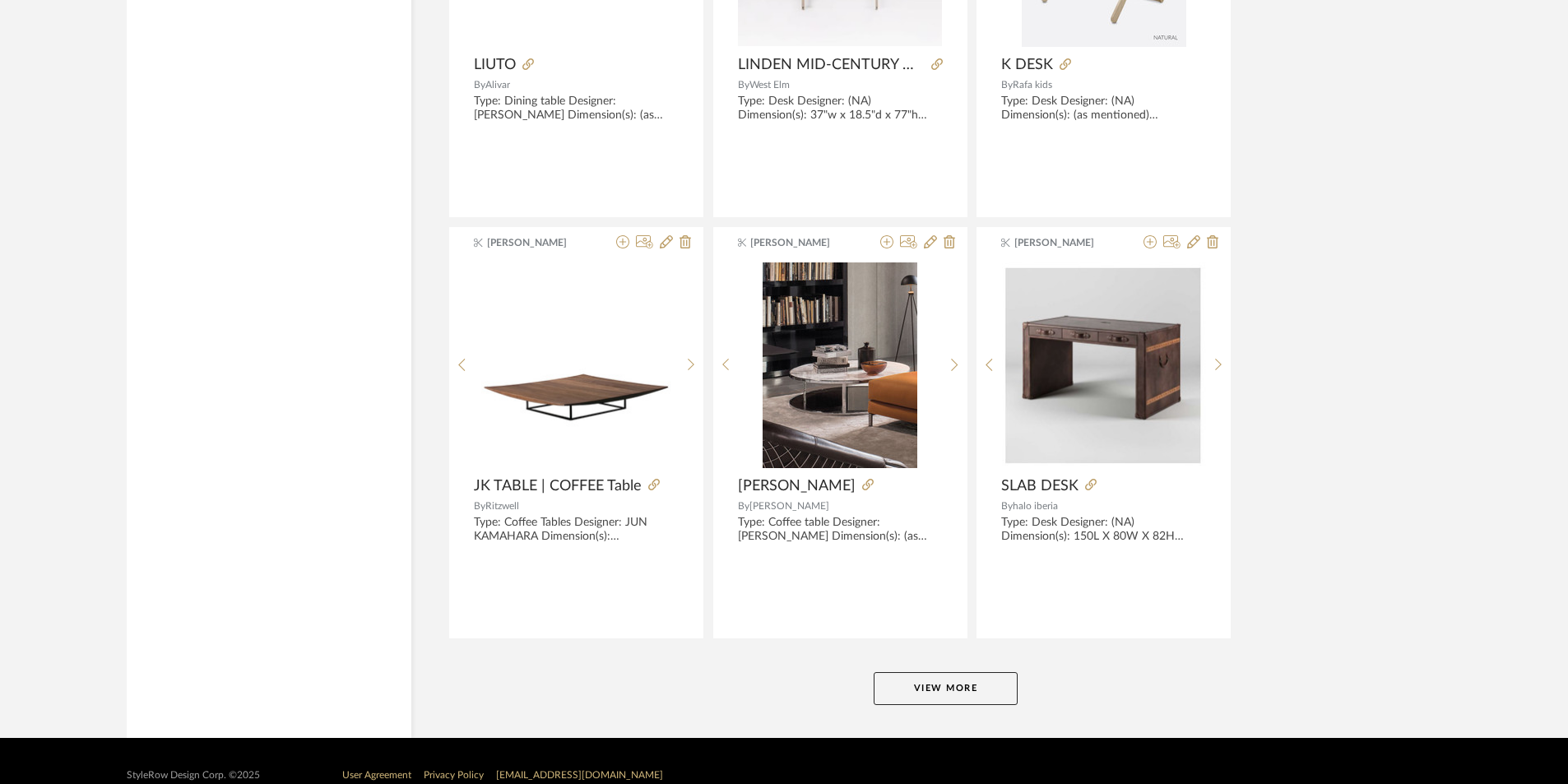
scroll to position [19965, 0]
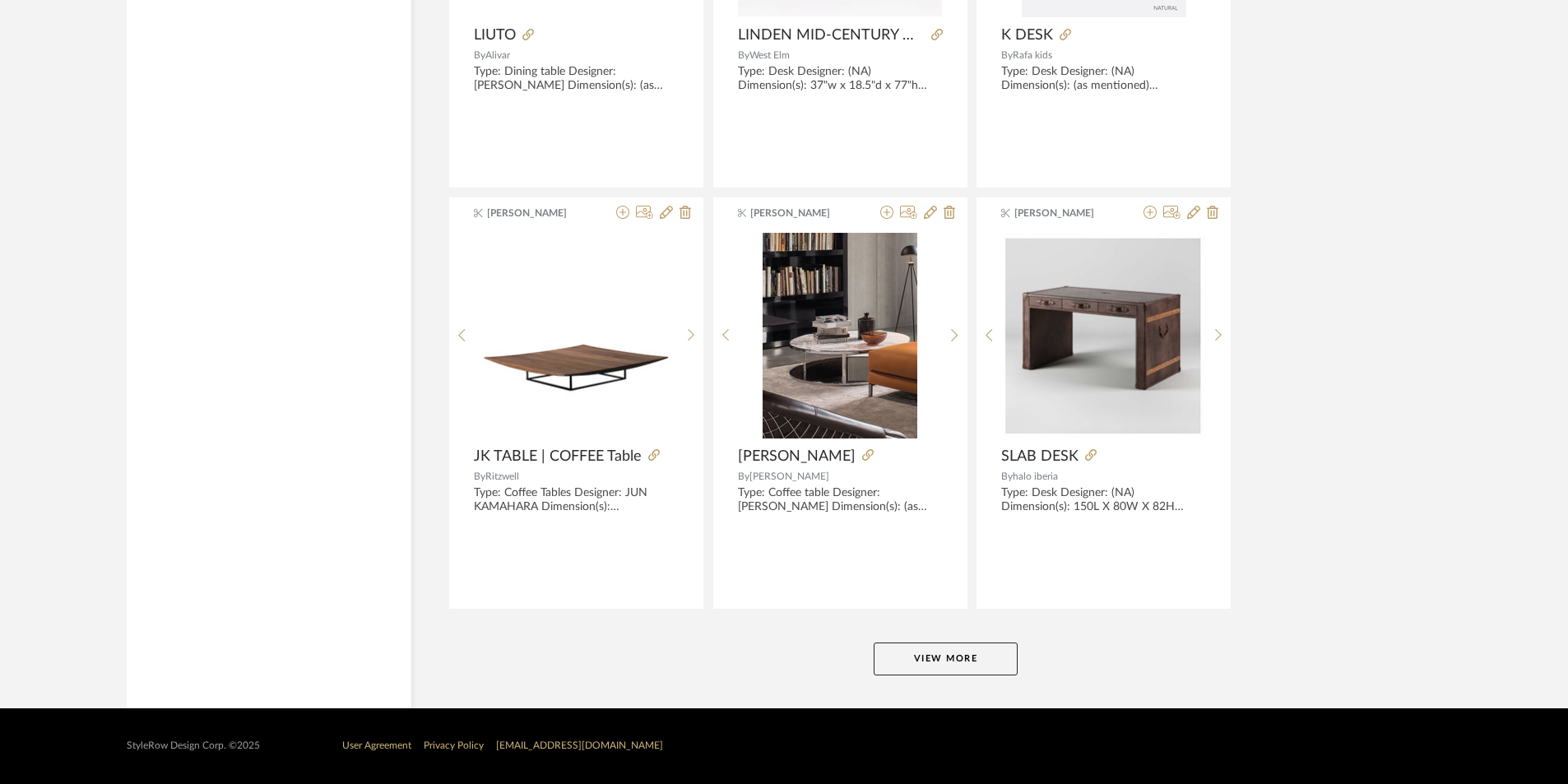
click at [960, 657] on button "View More" at bounding box center [945, 659] width 144 height 33
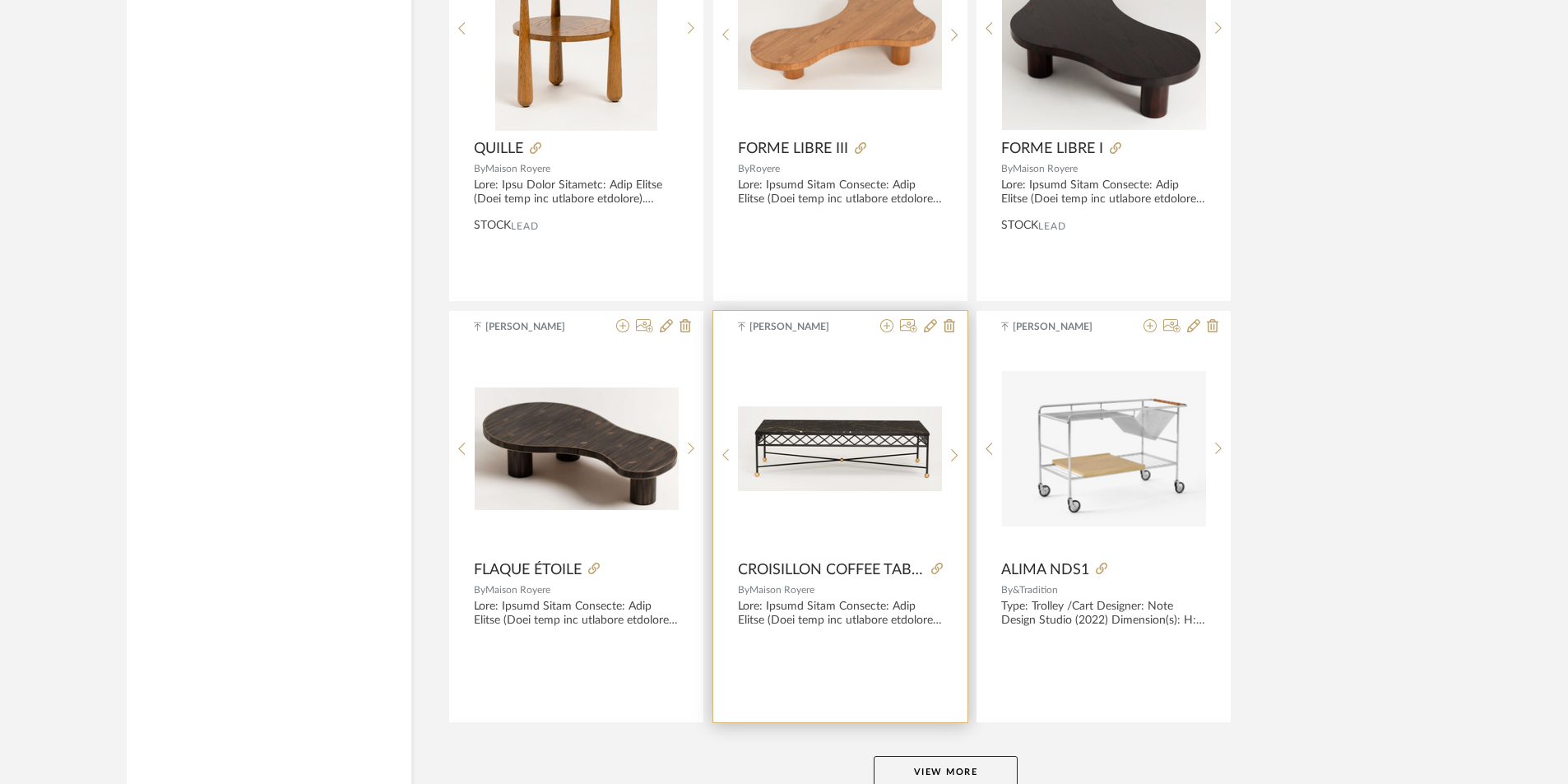
scroll to position [25013, 0]
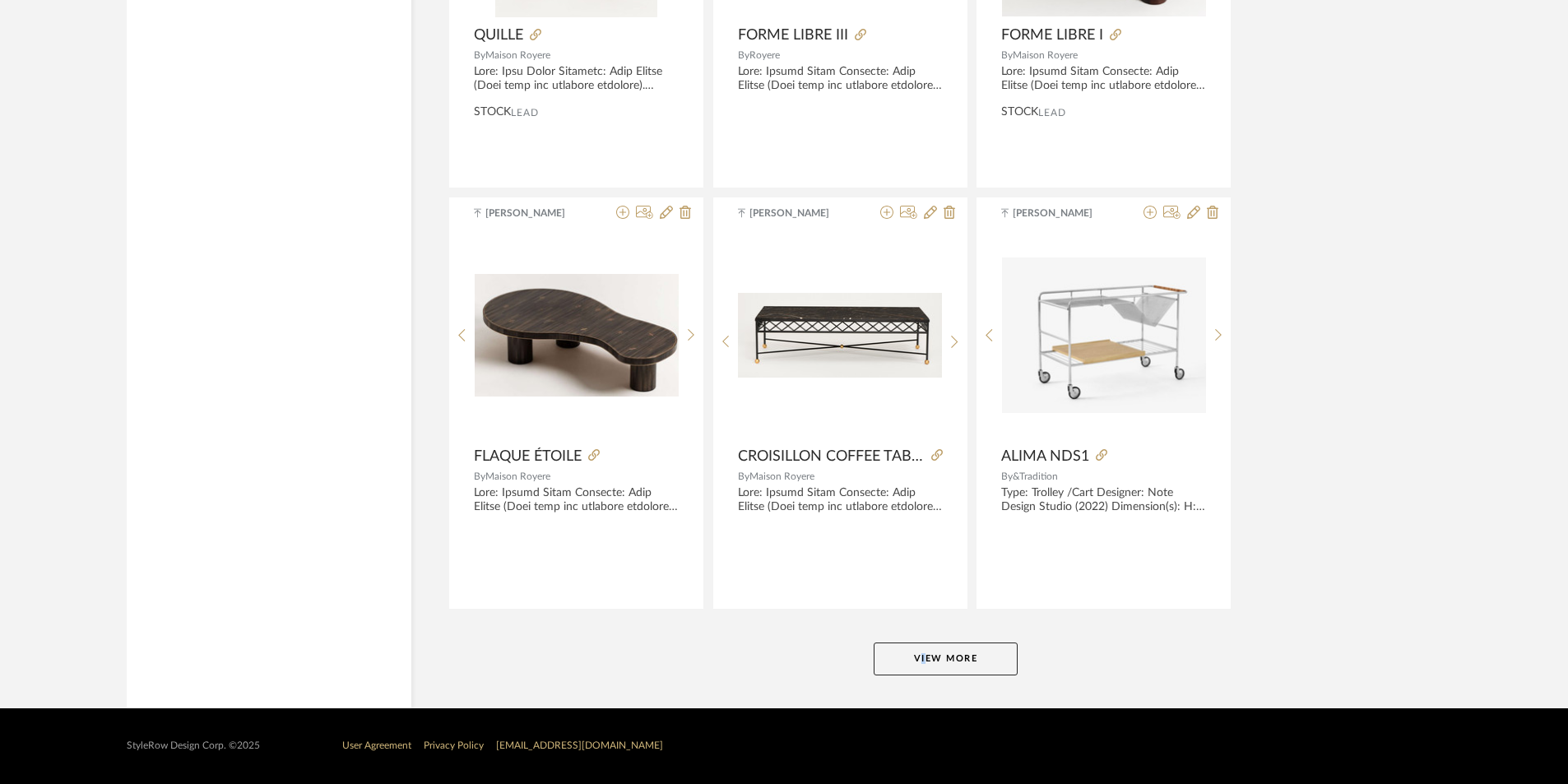
click at [925, 652] on button "View More" at bounding box center [945, 659] width 144 height 33
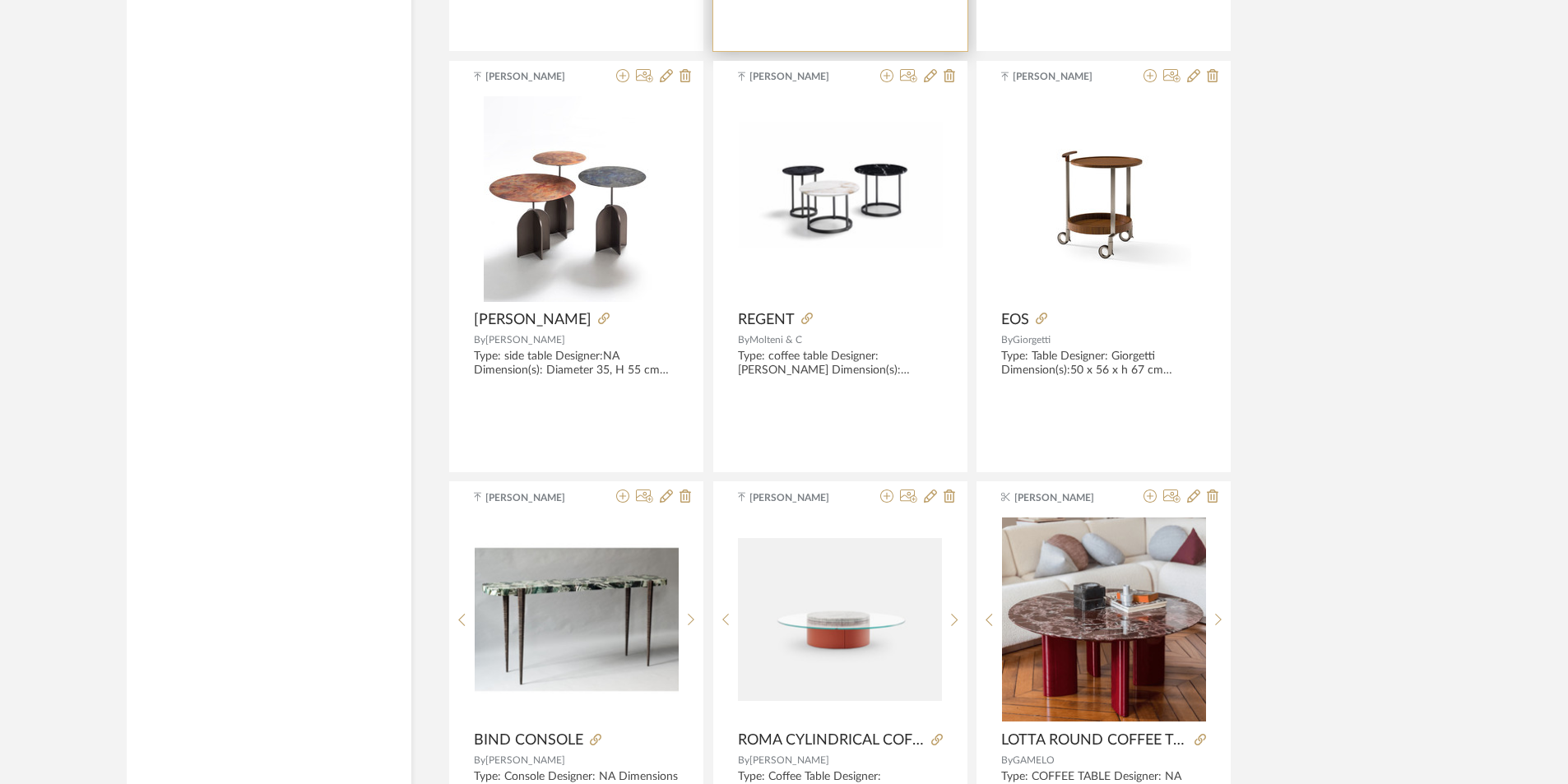
scroll to position [26997, 0]
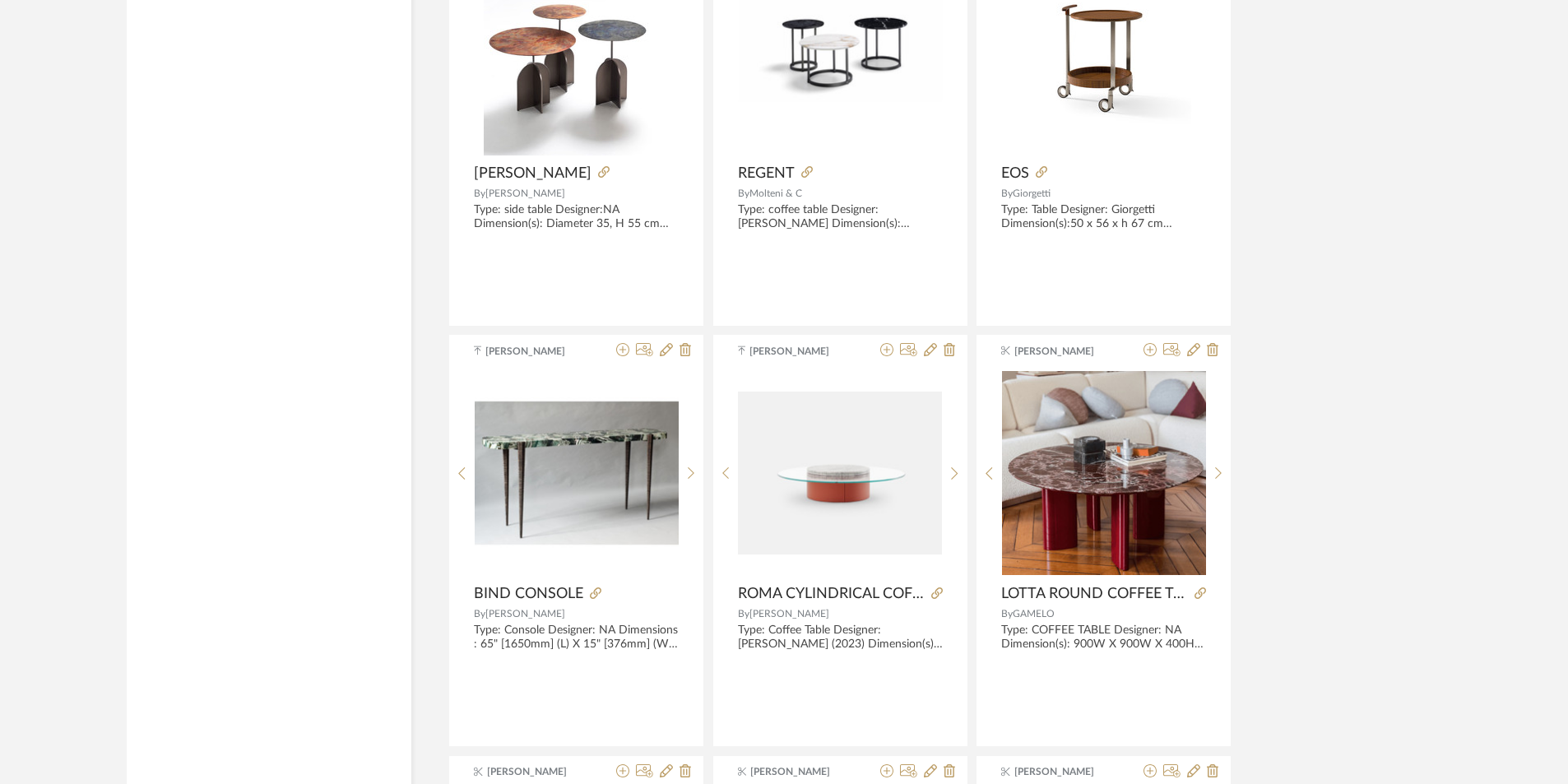
drag, startPoint x: 921, startPoint y: 580, endPoint x: 927, endPoint y: 656, distance: 76.2
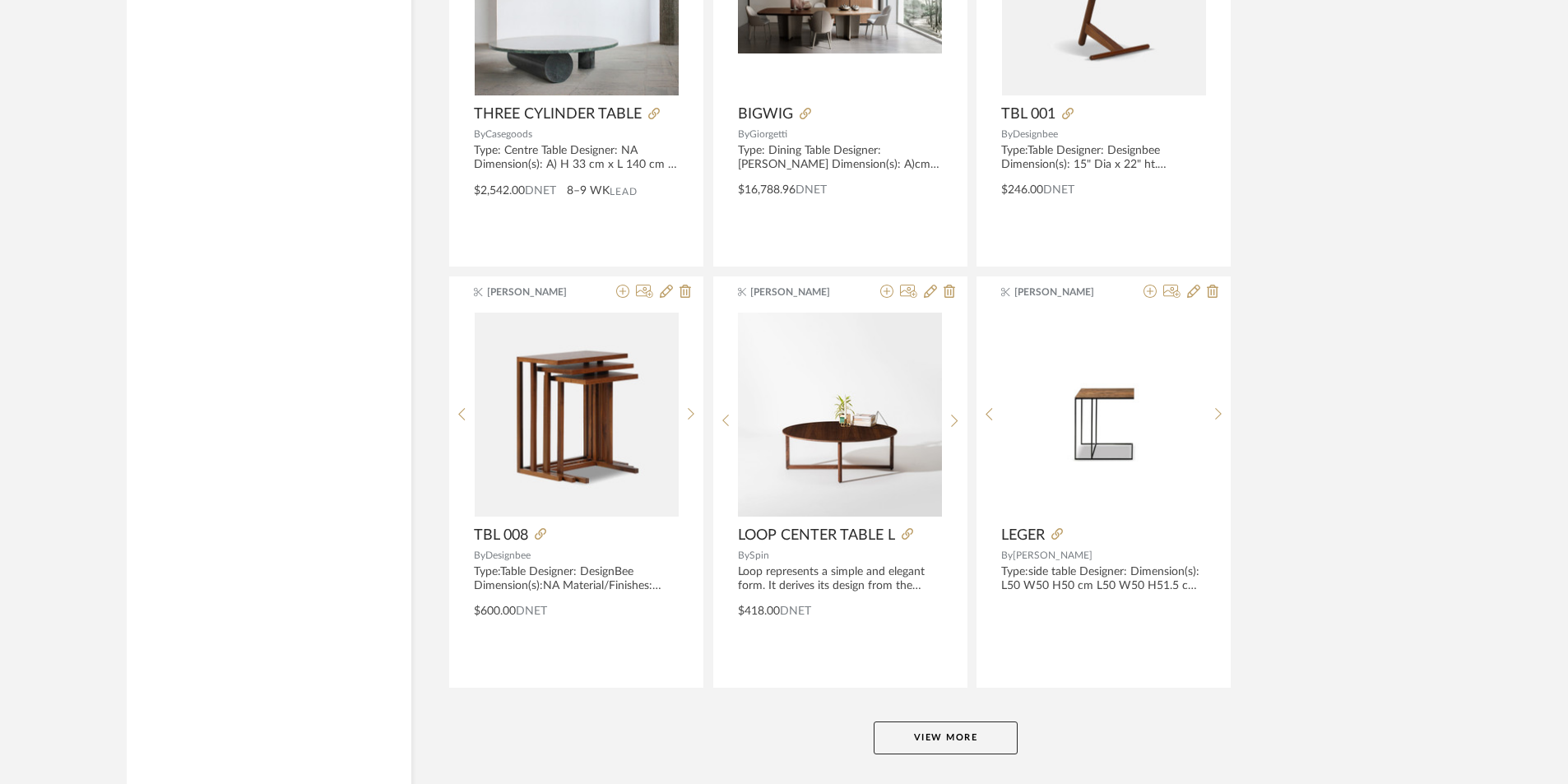
scroll to position [30062, 0]
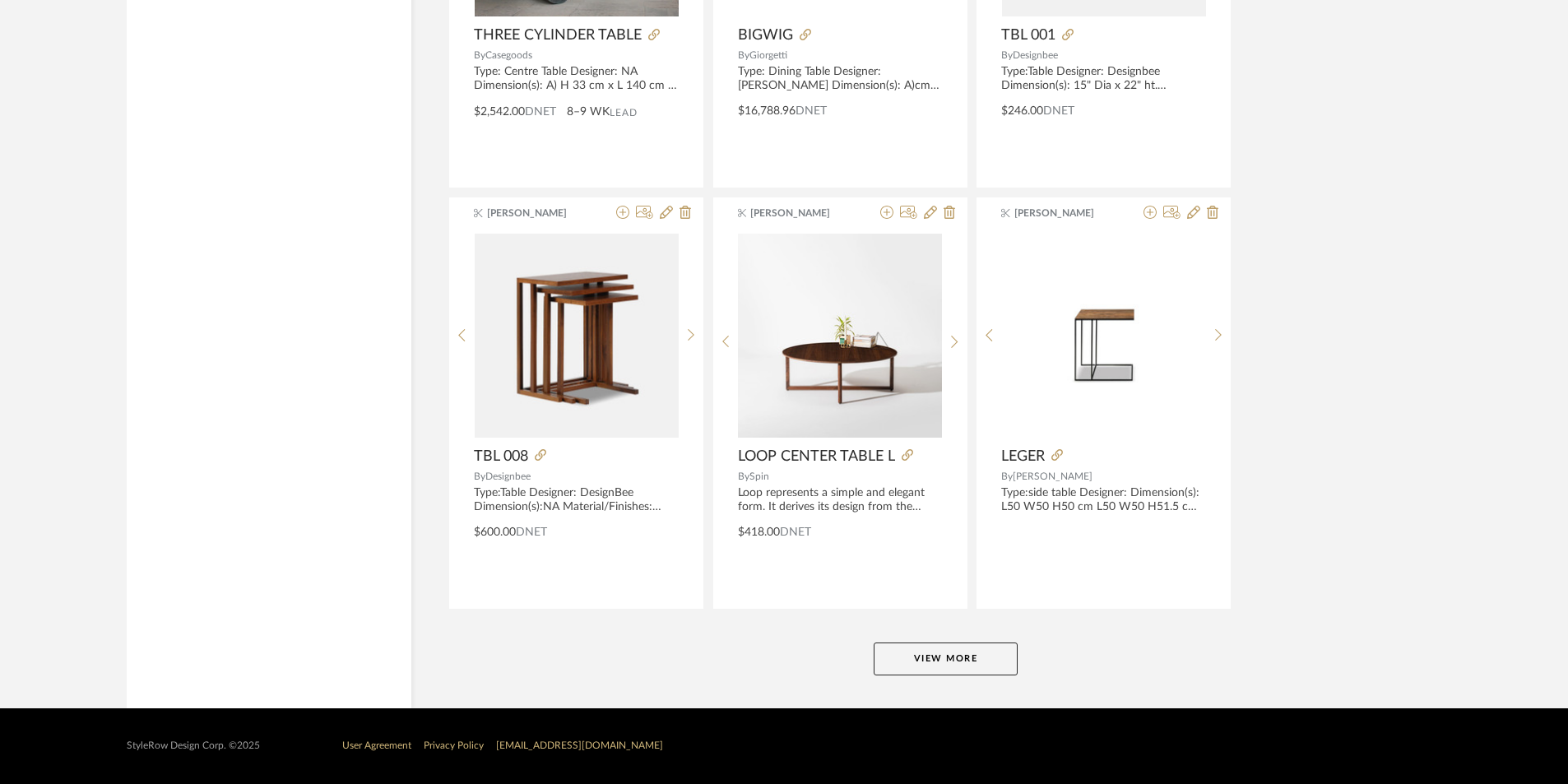
click at [975, 642] on button "View More" at bounding box center [945, 659] width 144 height 33
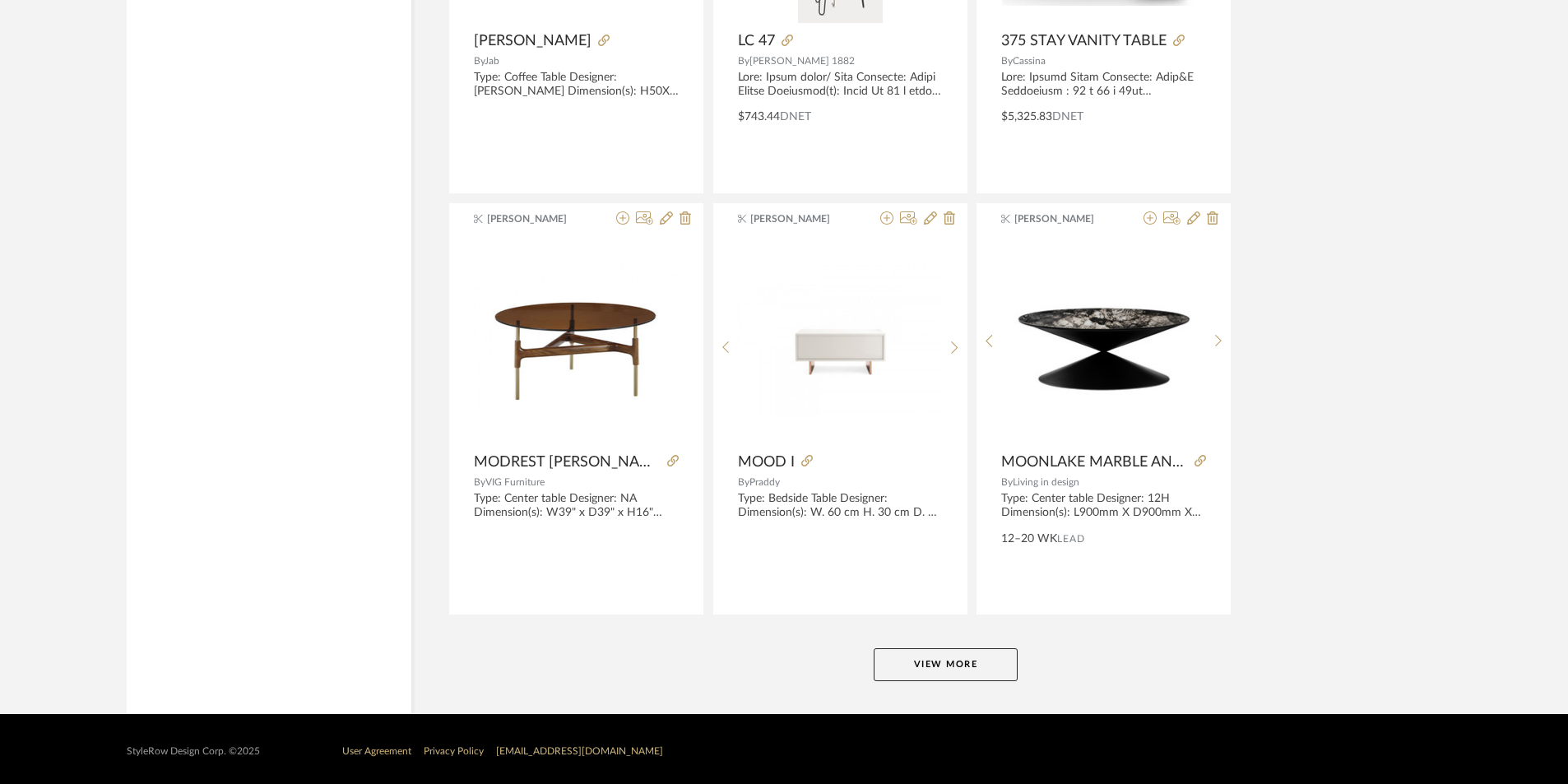
scroll to position [35110, 0]
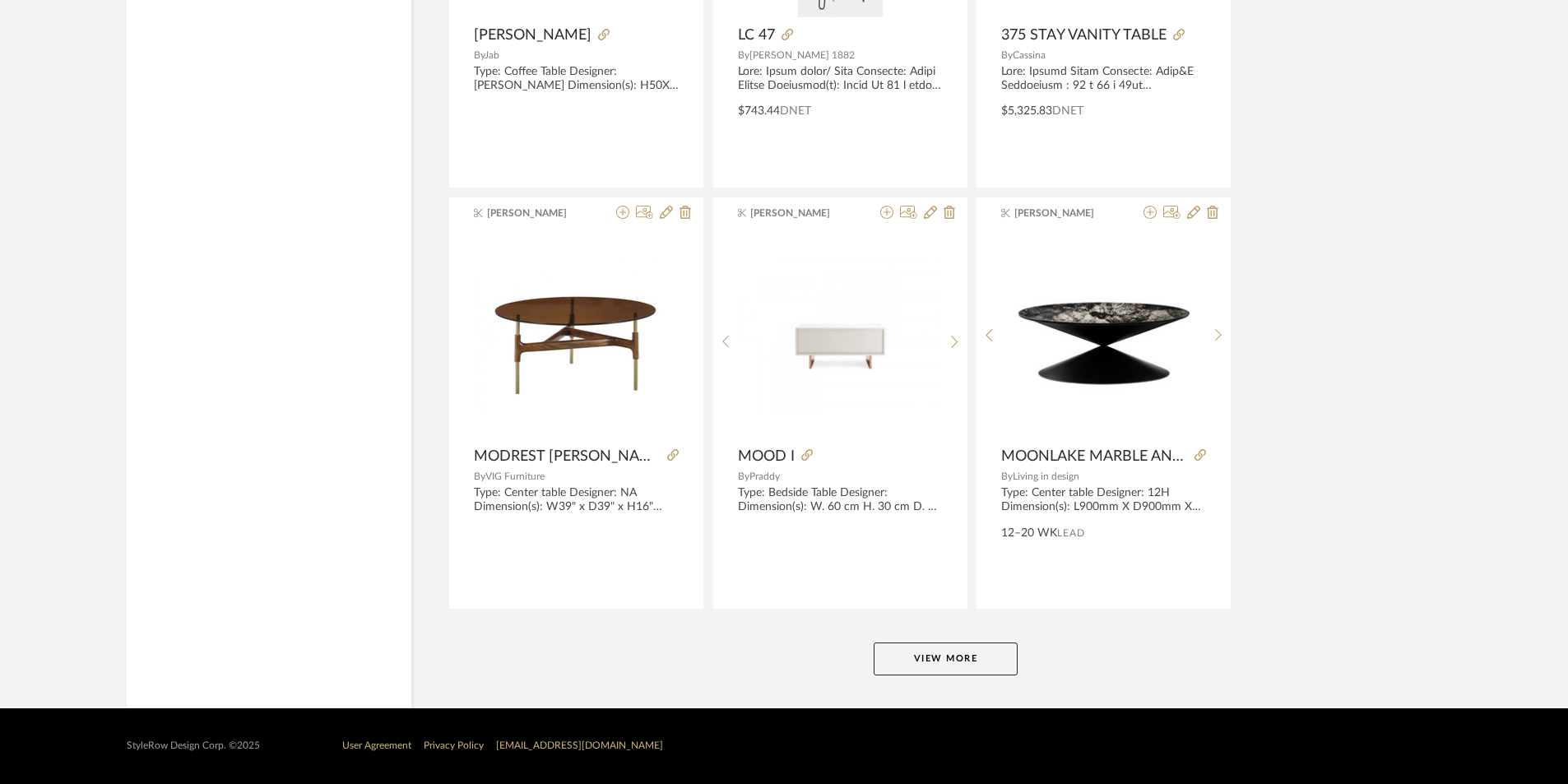
click at [910, 662] on button "View More" at bounding box center [945, 659] width 144 height 33
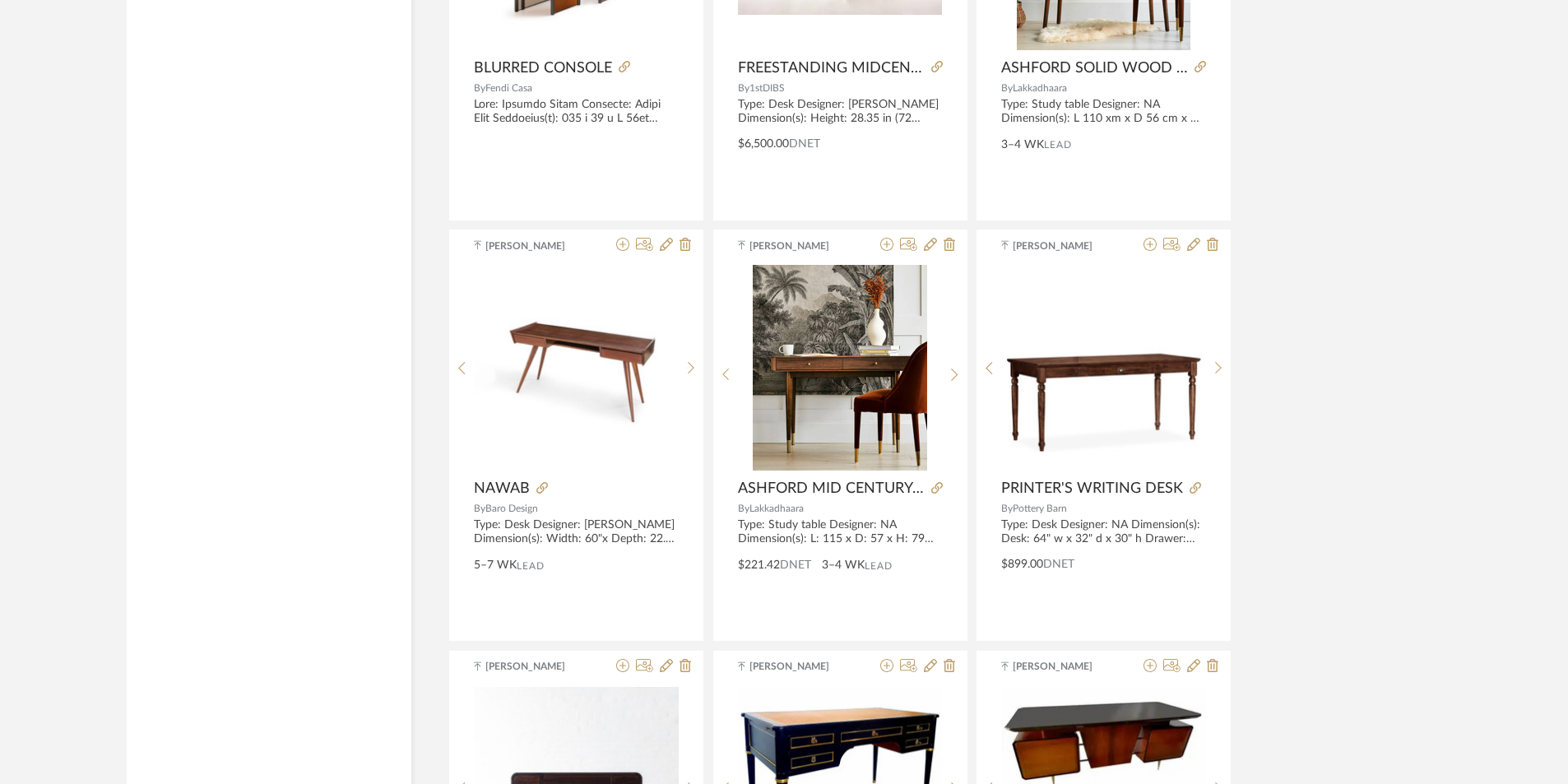
scroll to position [40159, 0]
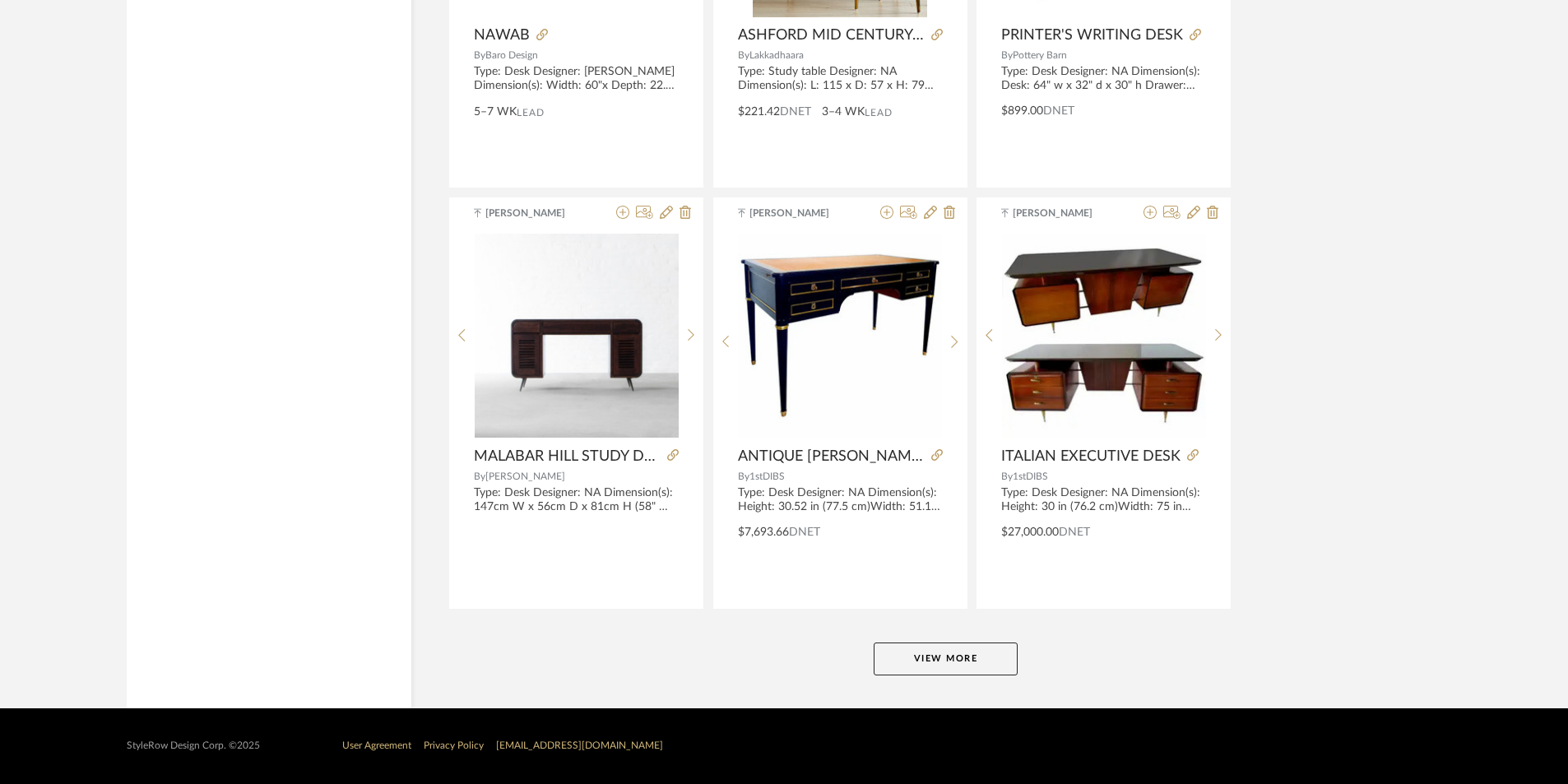
click at [906, 654] on button "View More" at bounding box center [945, 659] width 144 height 33
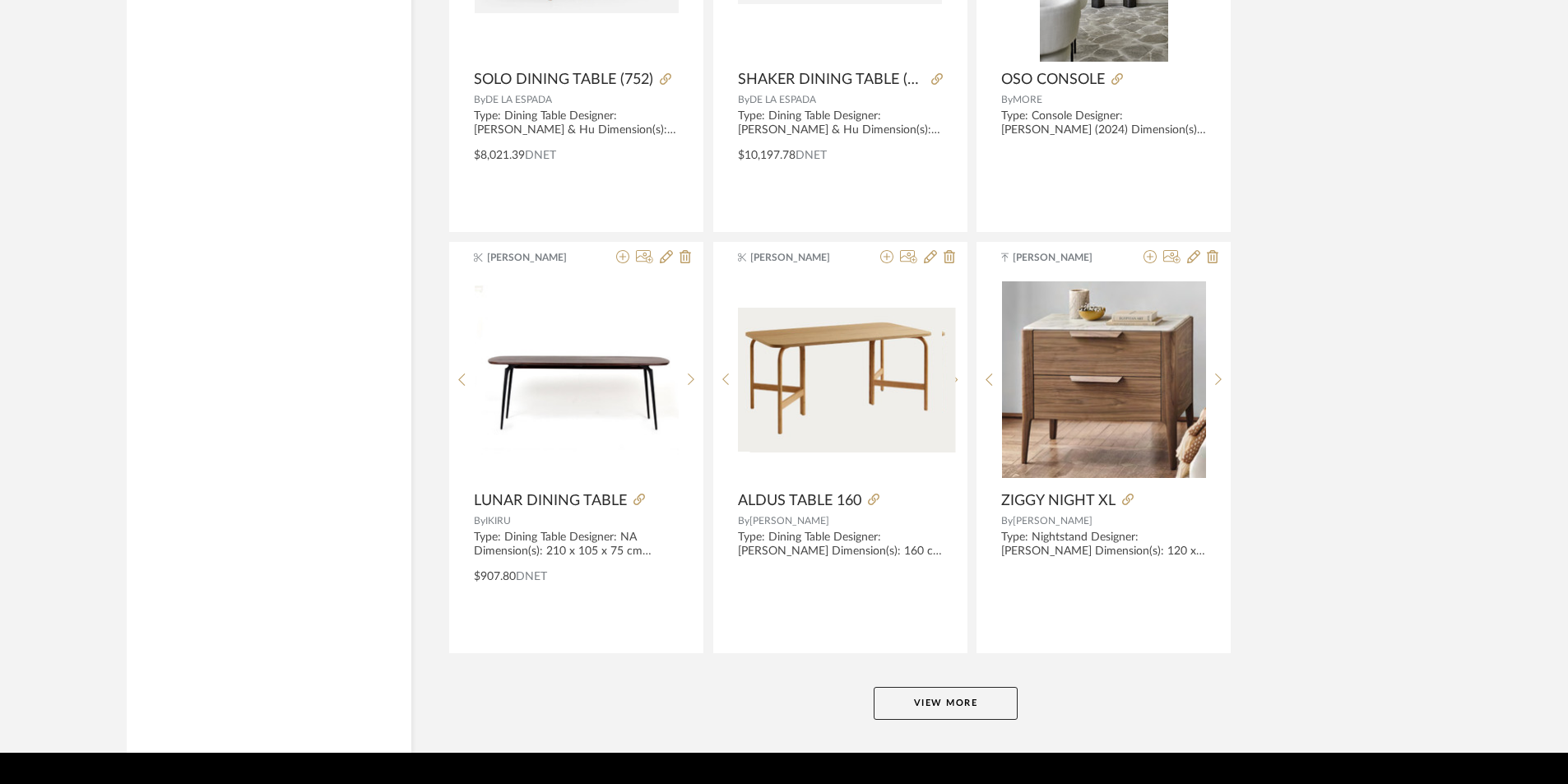
scroll to position [45193, 0]
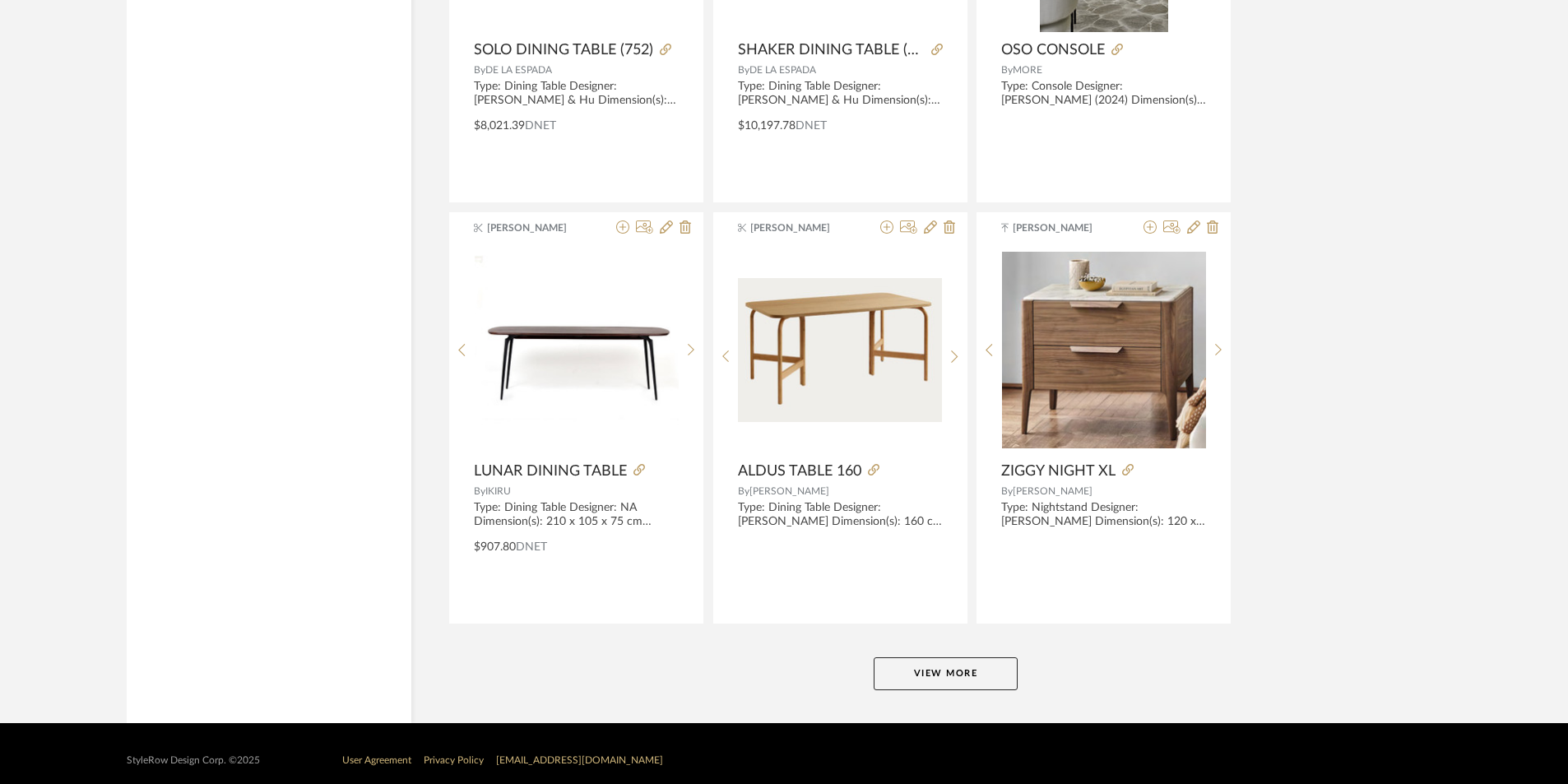
click at [943, 661] on button "View More" at bounding box center [945, 673] width 144 height 33
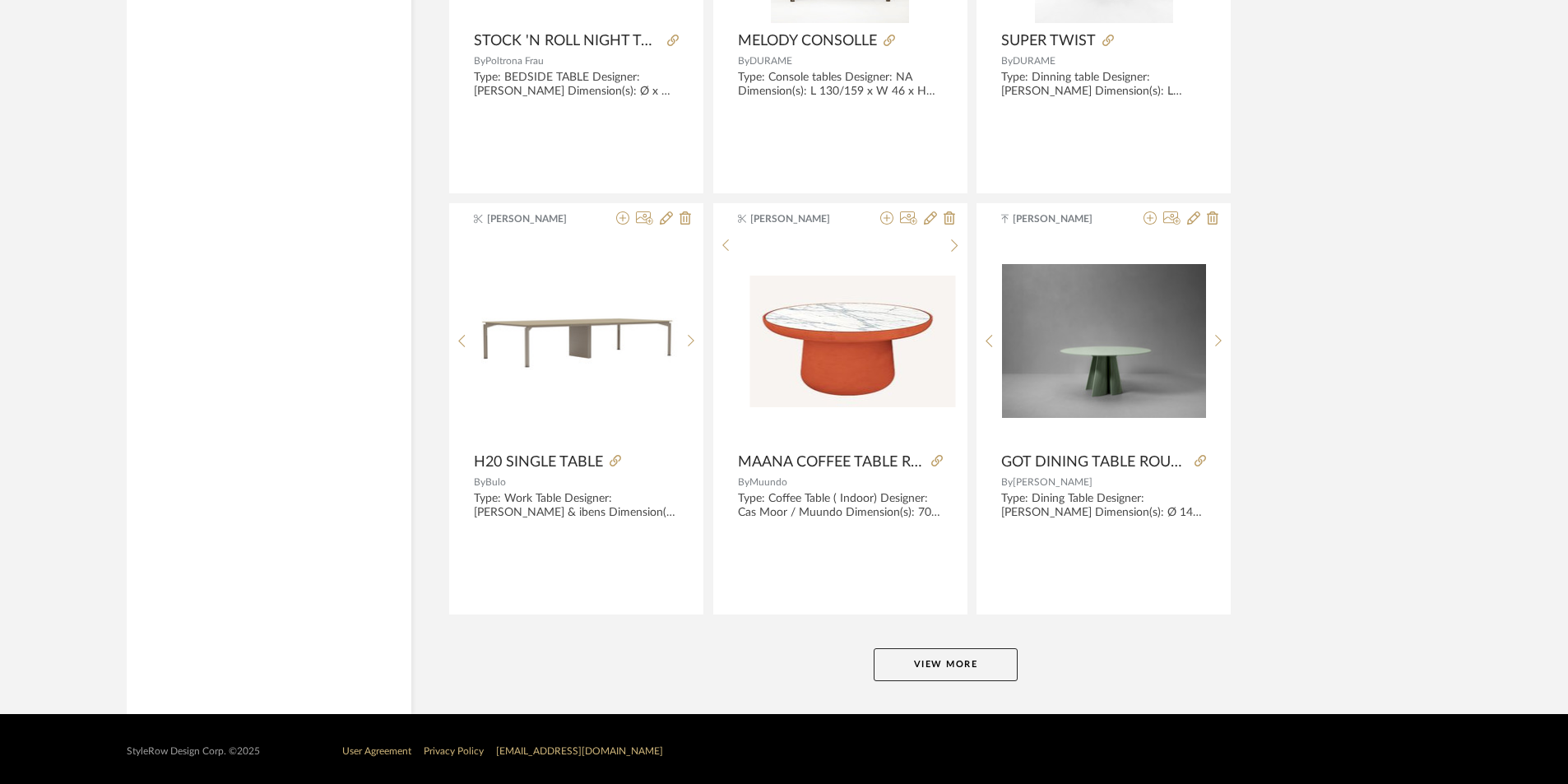
scroll to position [50257, 0]
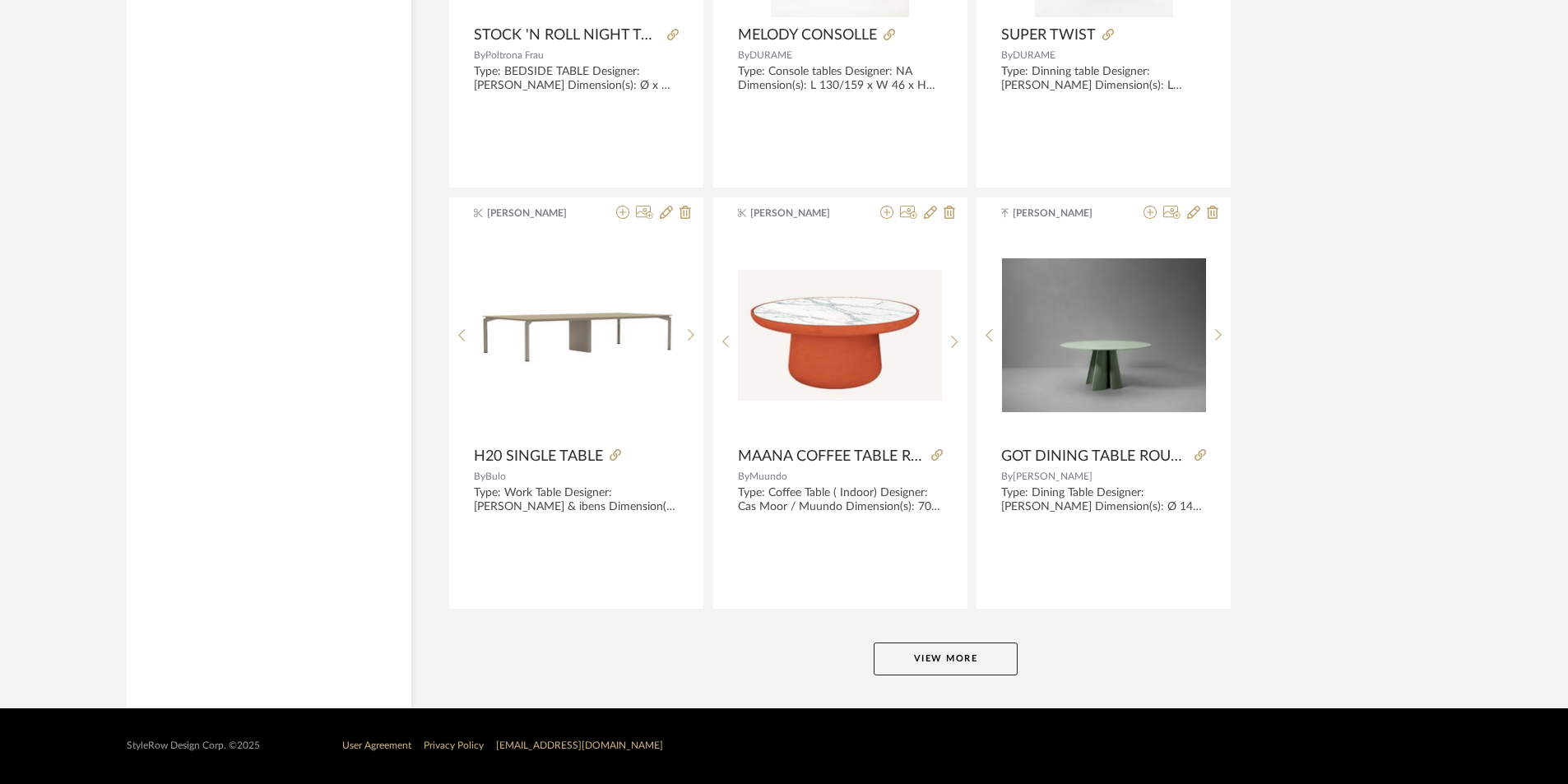
click at [970, 664] on button "View More" at bounding box center [945, 659] width 144 height 33
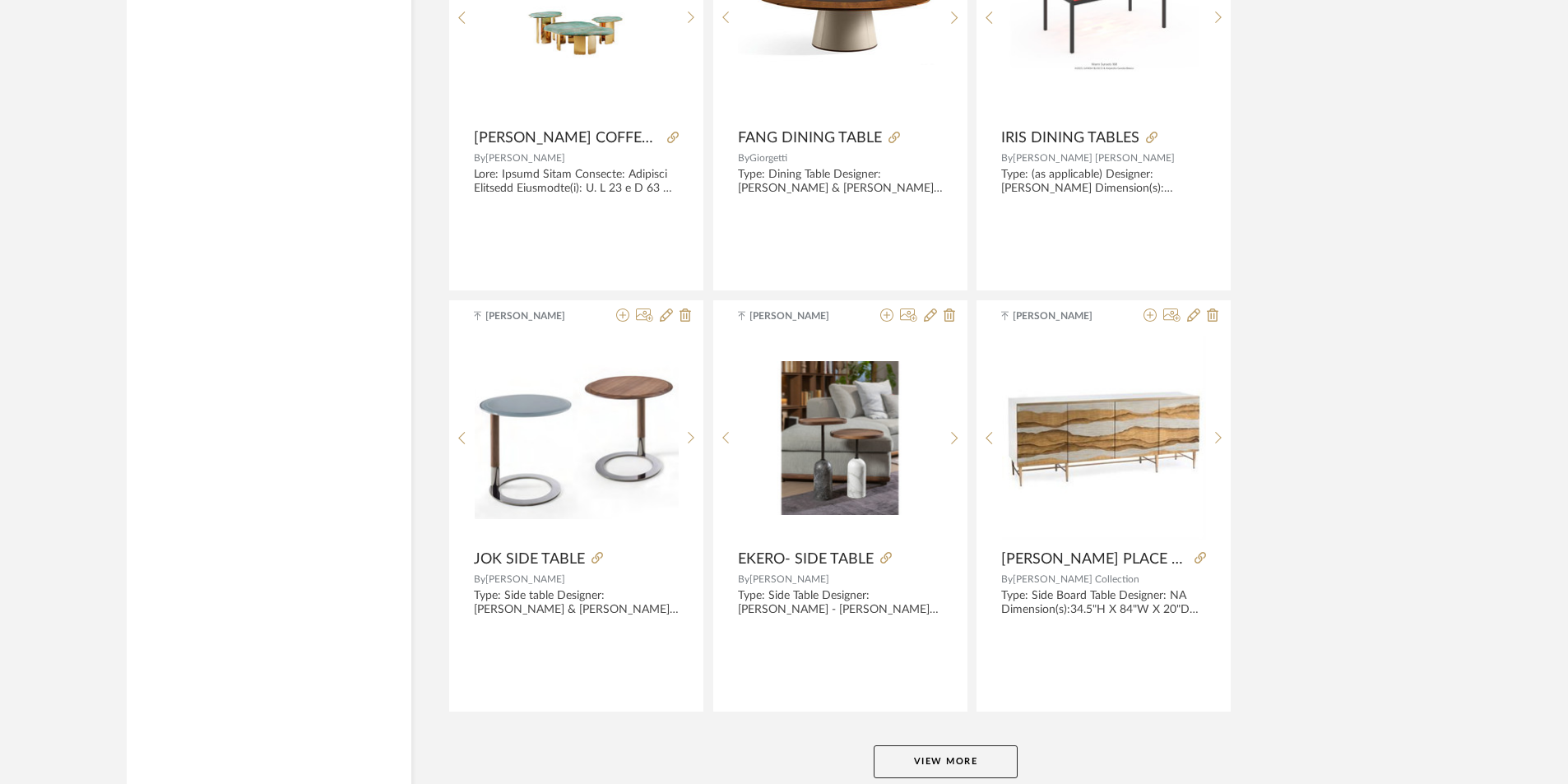
scroll to position [55305, 0]
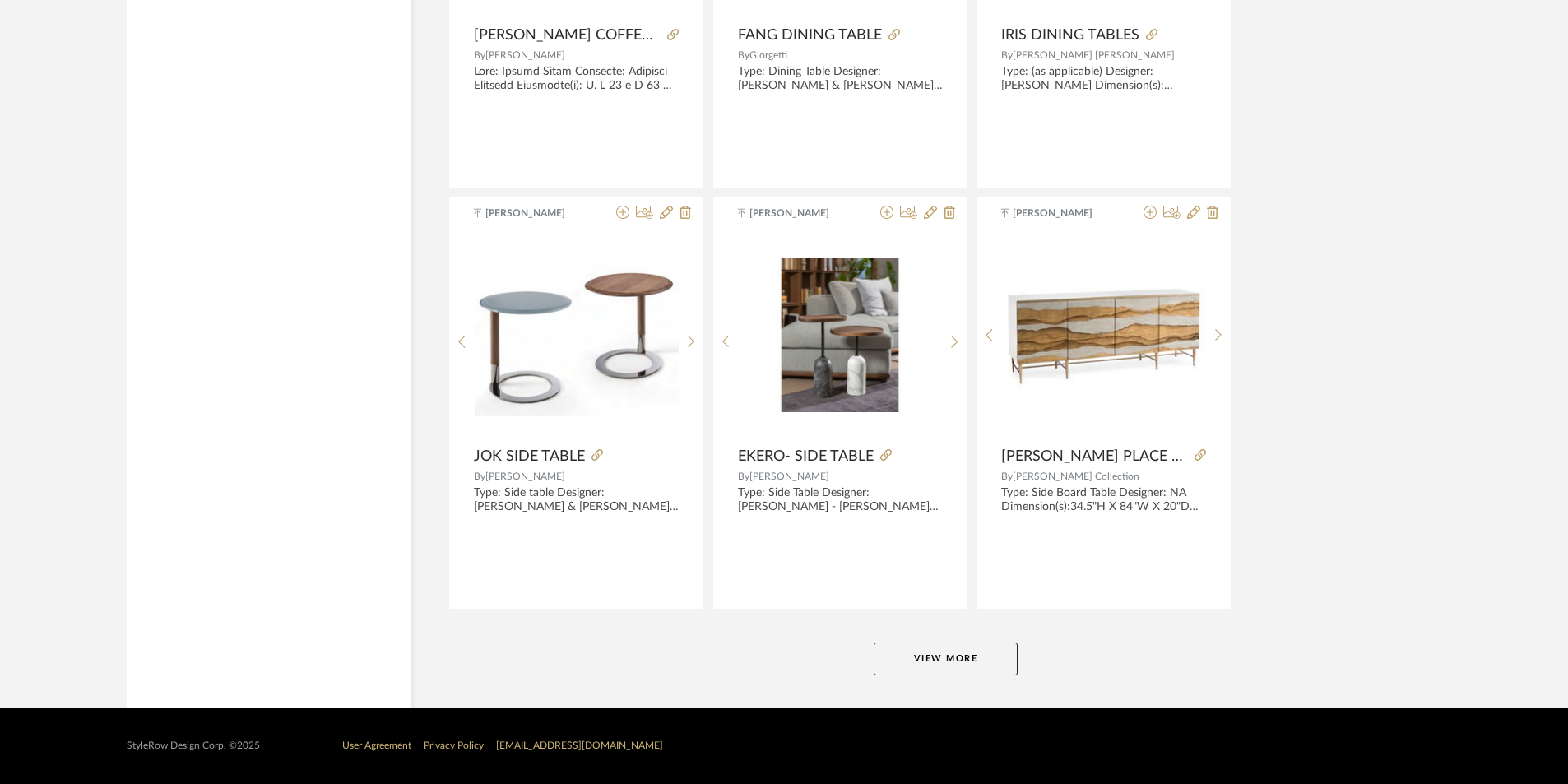
click at [916, 674] on button "View More" at bounding box center [945, 659] width 144 height 33
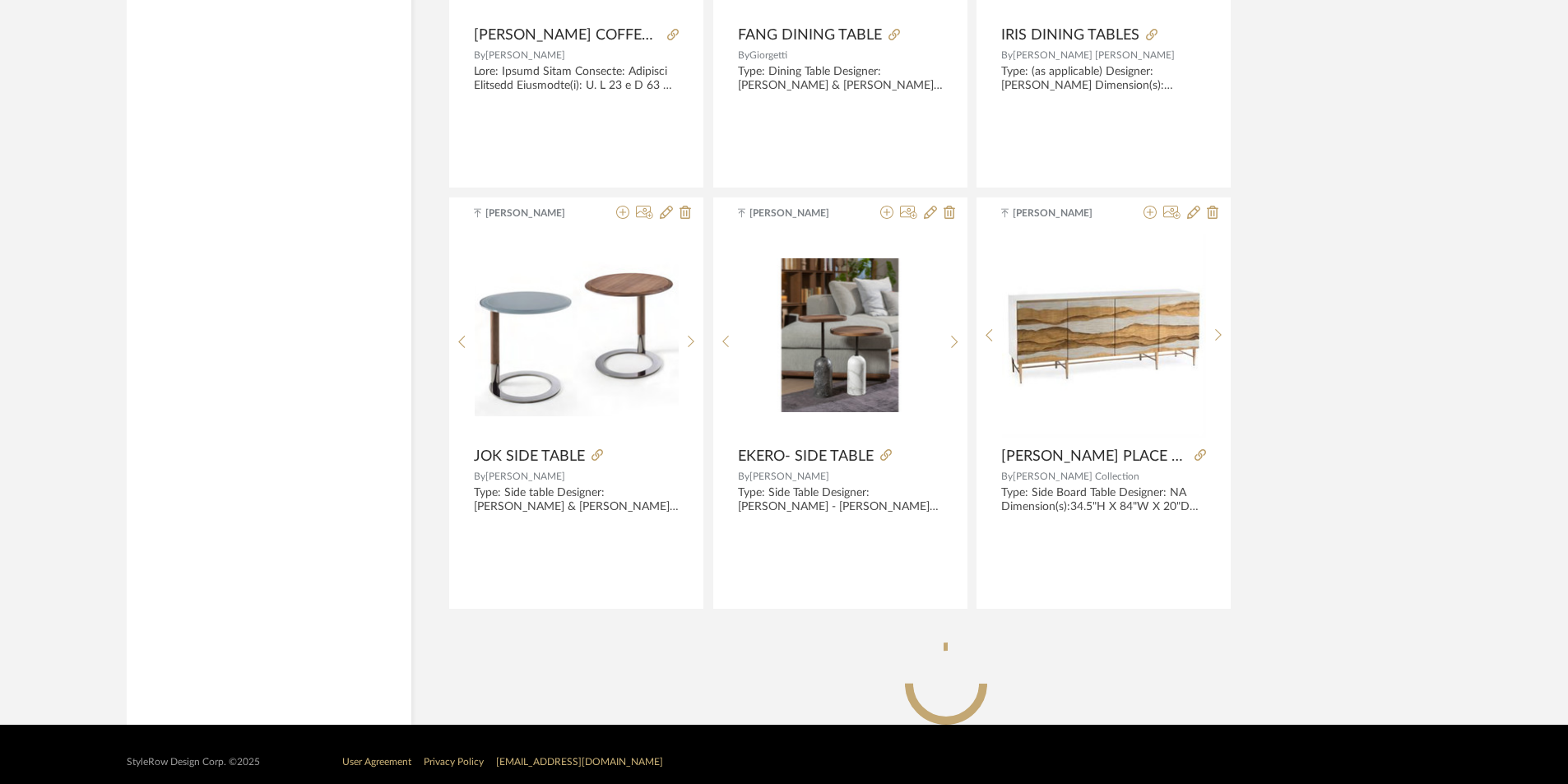
click at [935, 655] on circle at bounding box center [946, 683] width 76 height 76
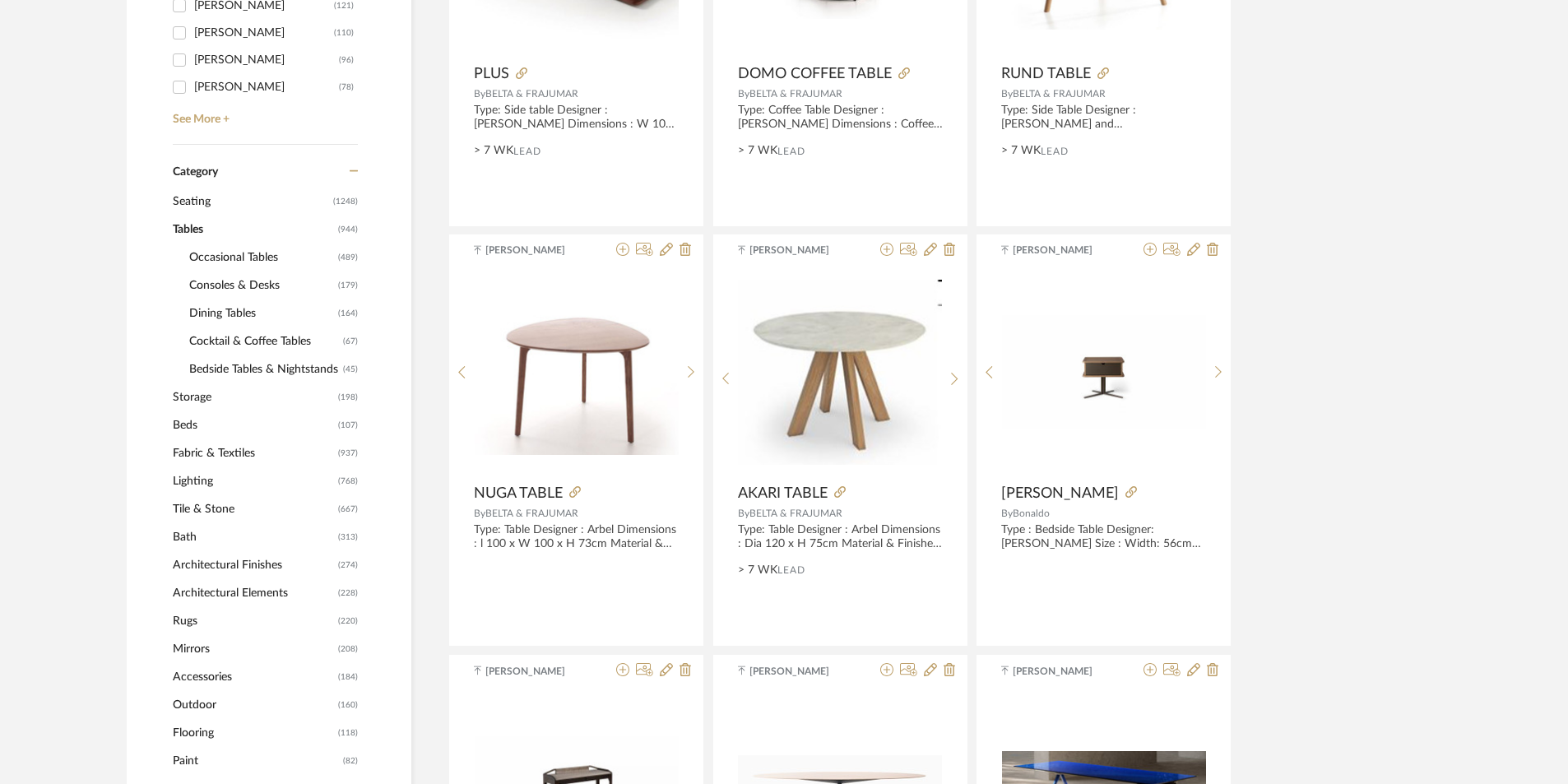
scroll to position [542, 0]
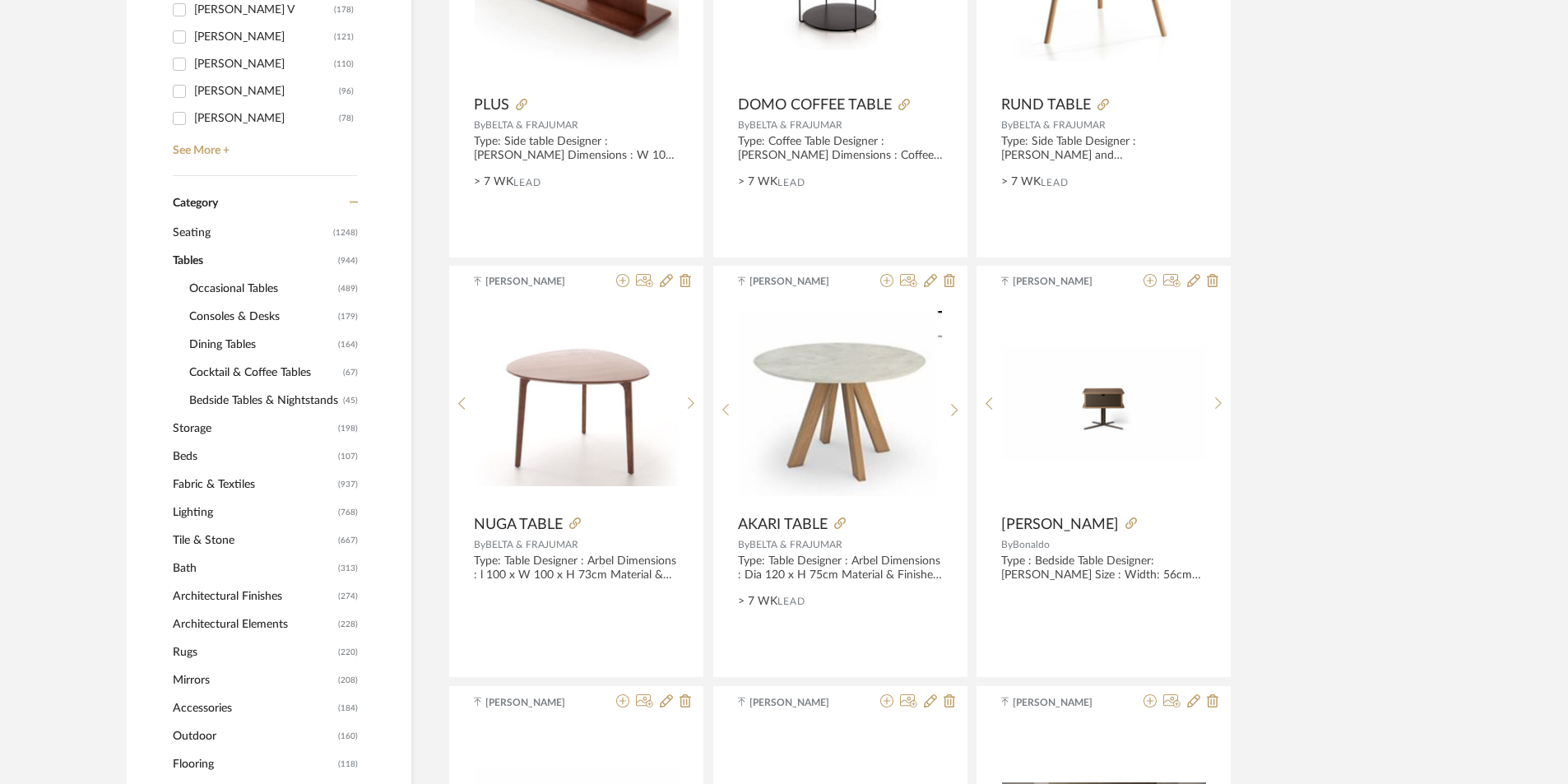
click at [233, 294] on span "Occasional Tables" at bounding box center [261, 288] width 145 height 28
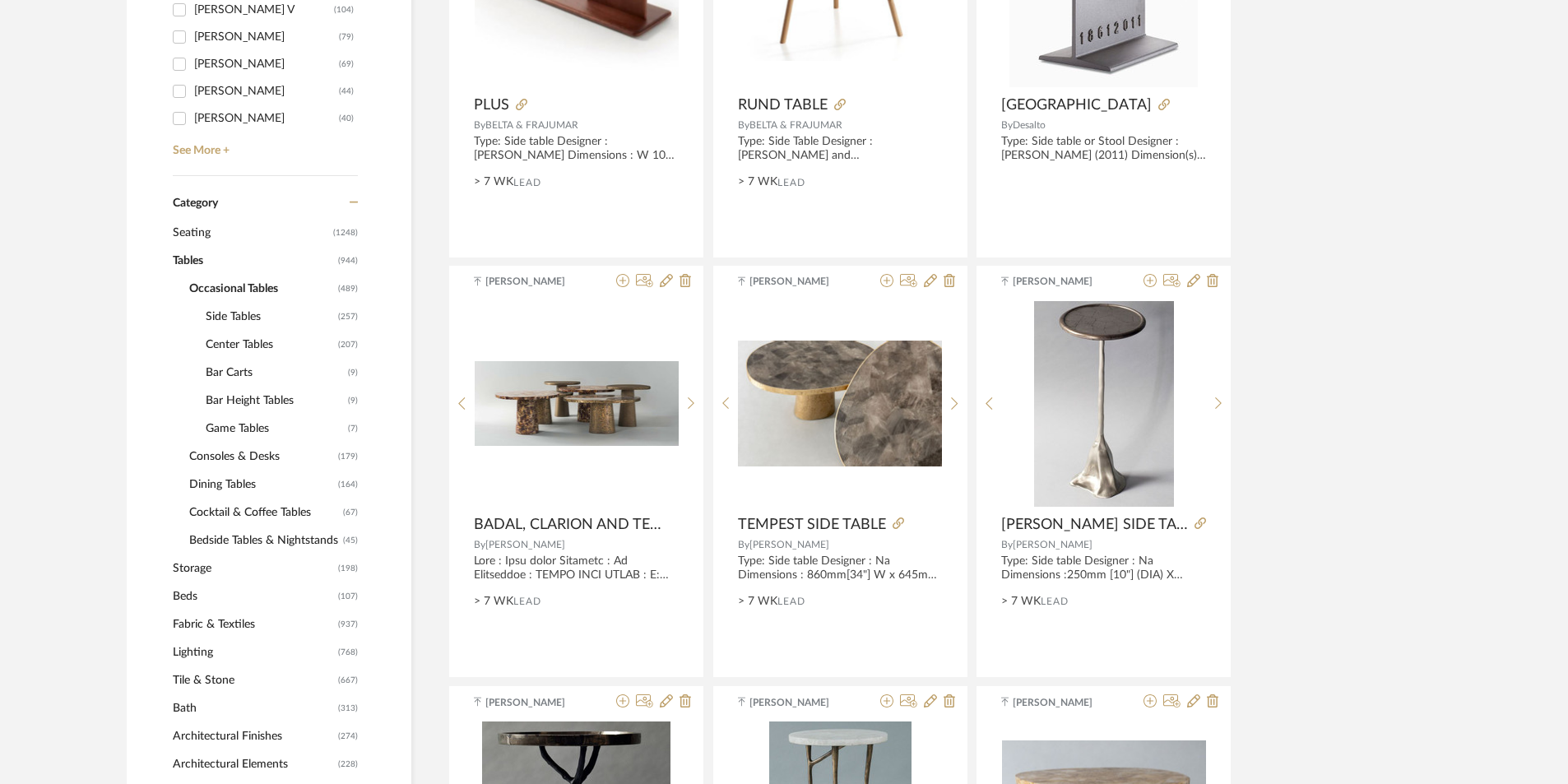
click at [250, 312] on span "Side Tables" at bounding box center [270, 316] width 128 height 28
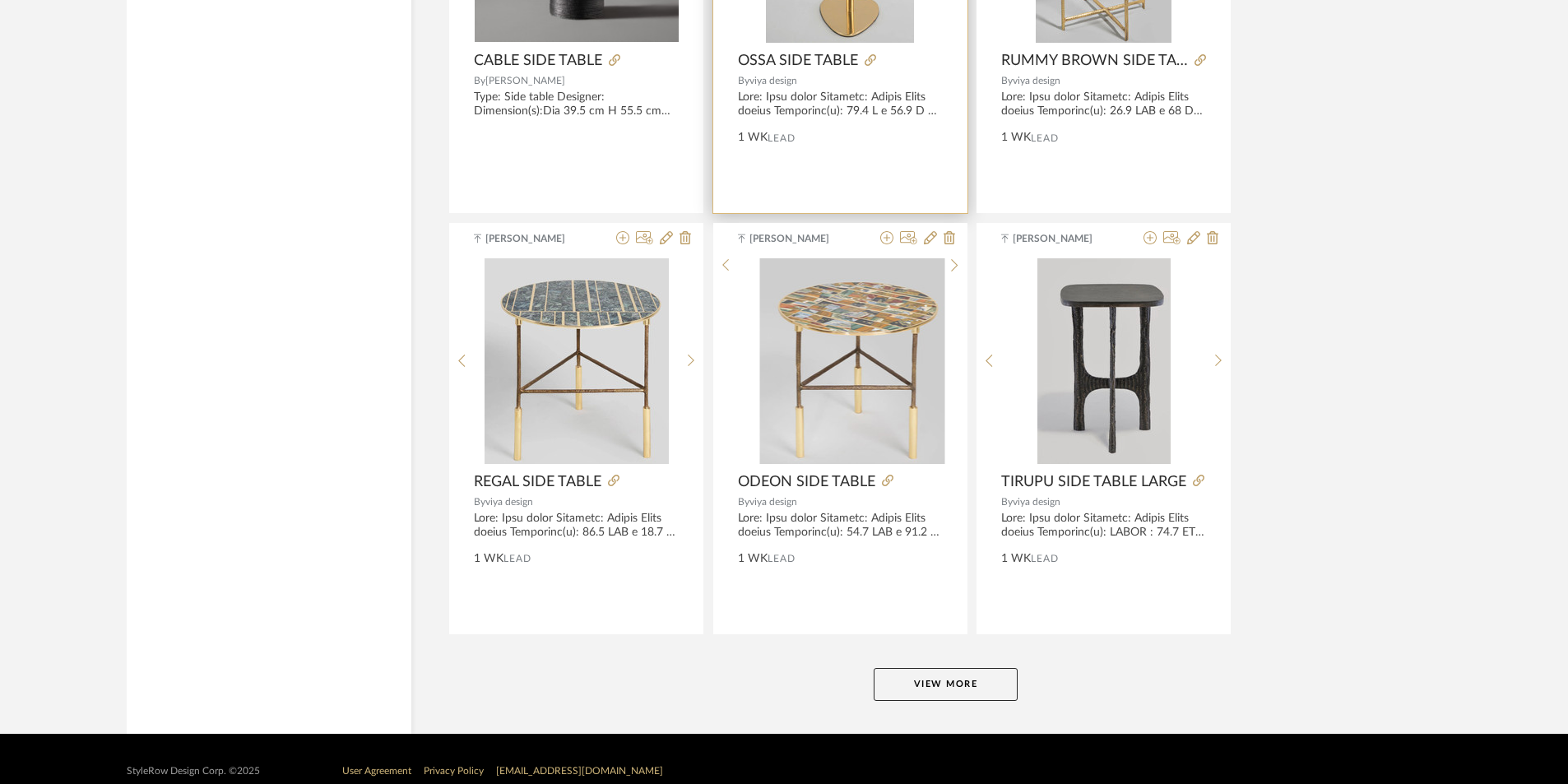
scroll to position [4818, 0]
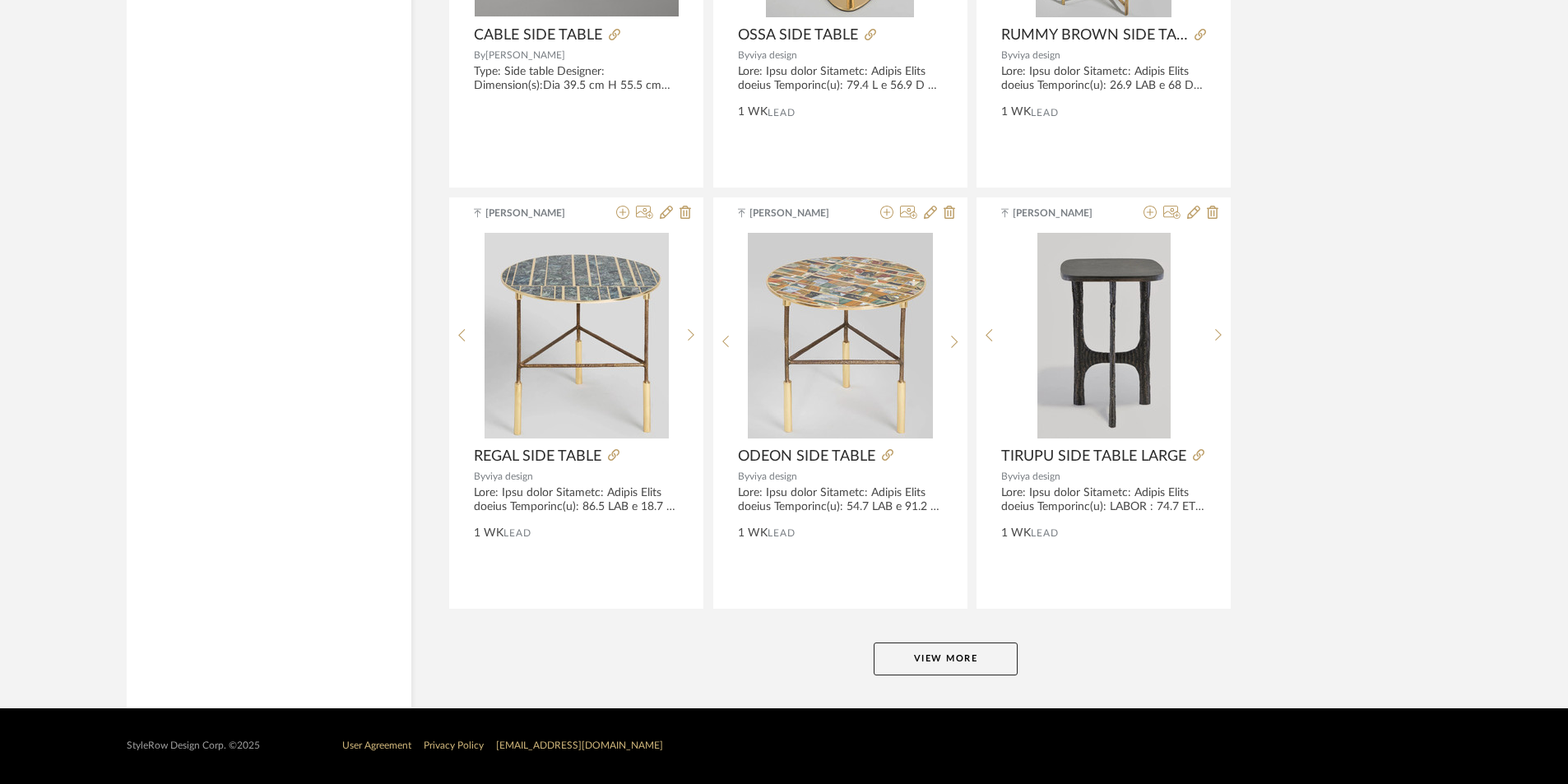
click at [905, 661] on button "View More" at bounding box center [945, 659] width 144 height 33
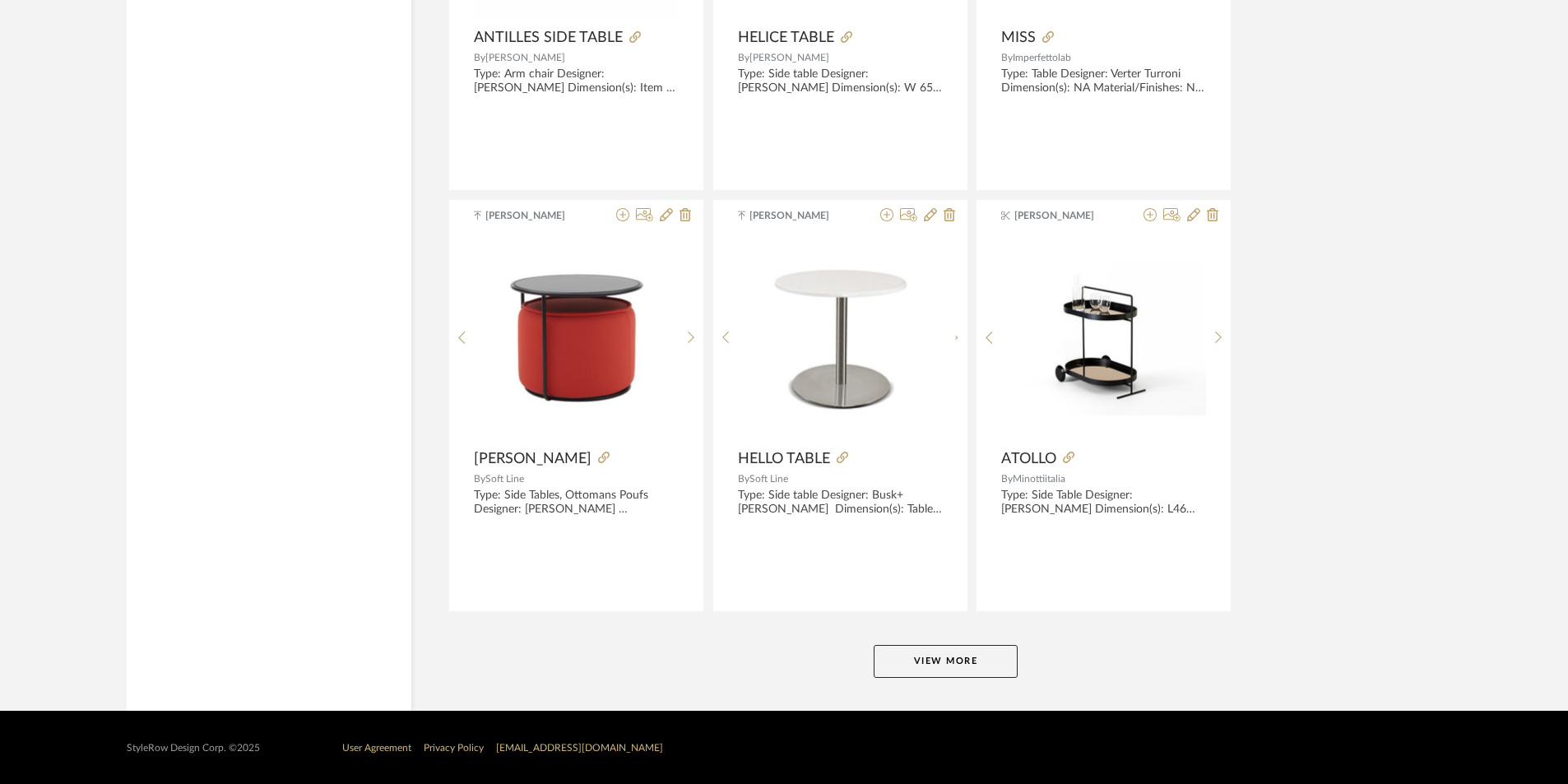
scroll to position [9867, 0]
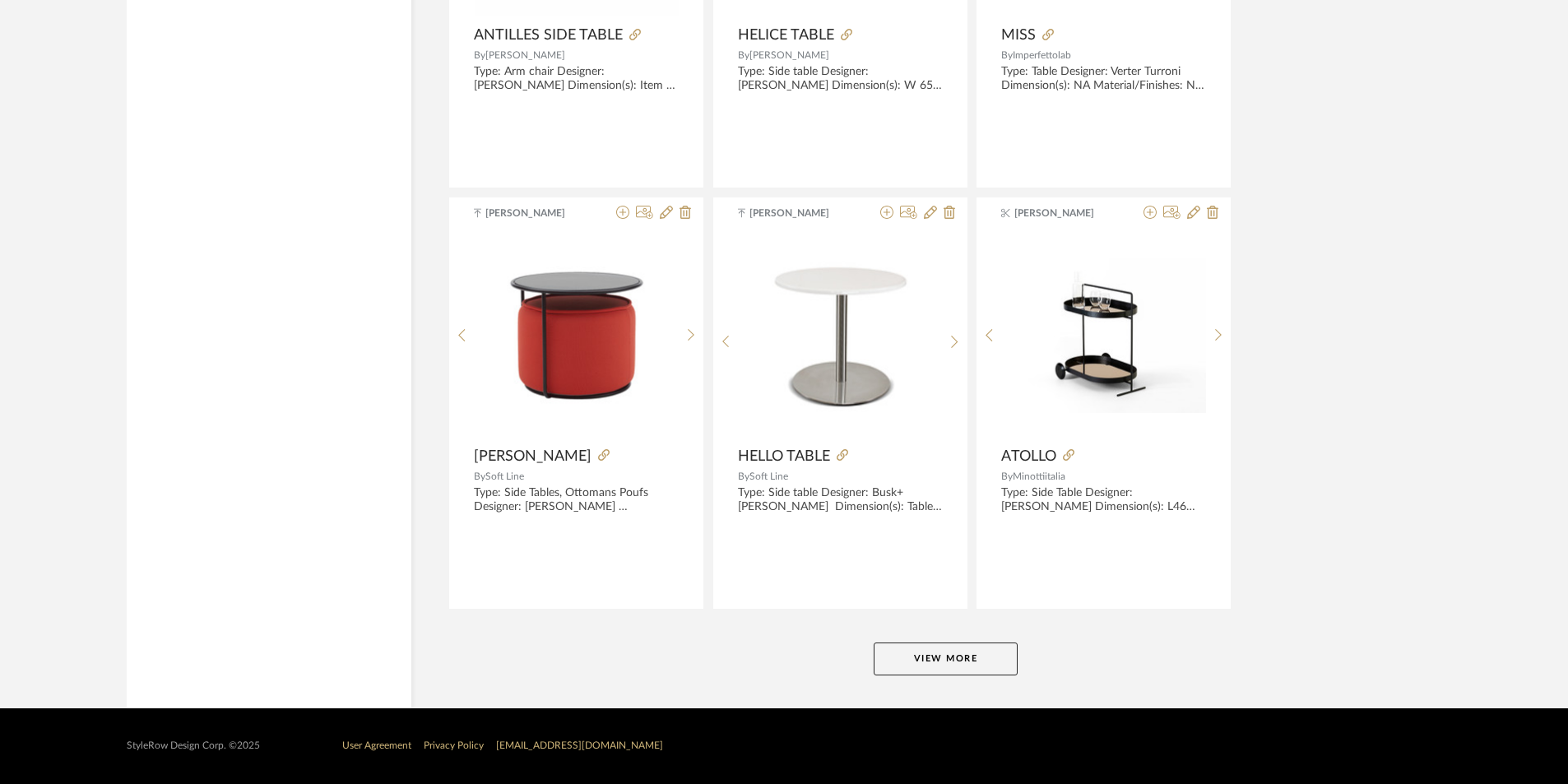
click at [912, 661] on button "View More" at bounding box center [945, 659] width 144 height 33
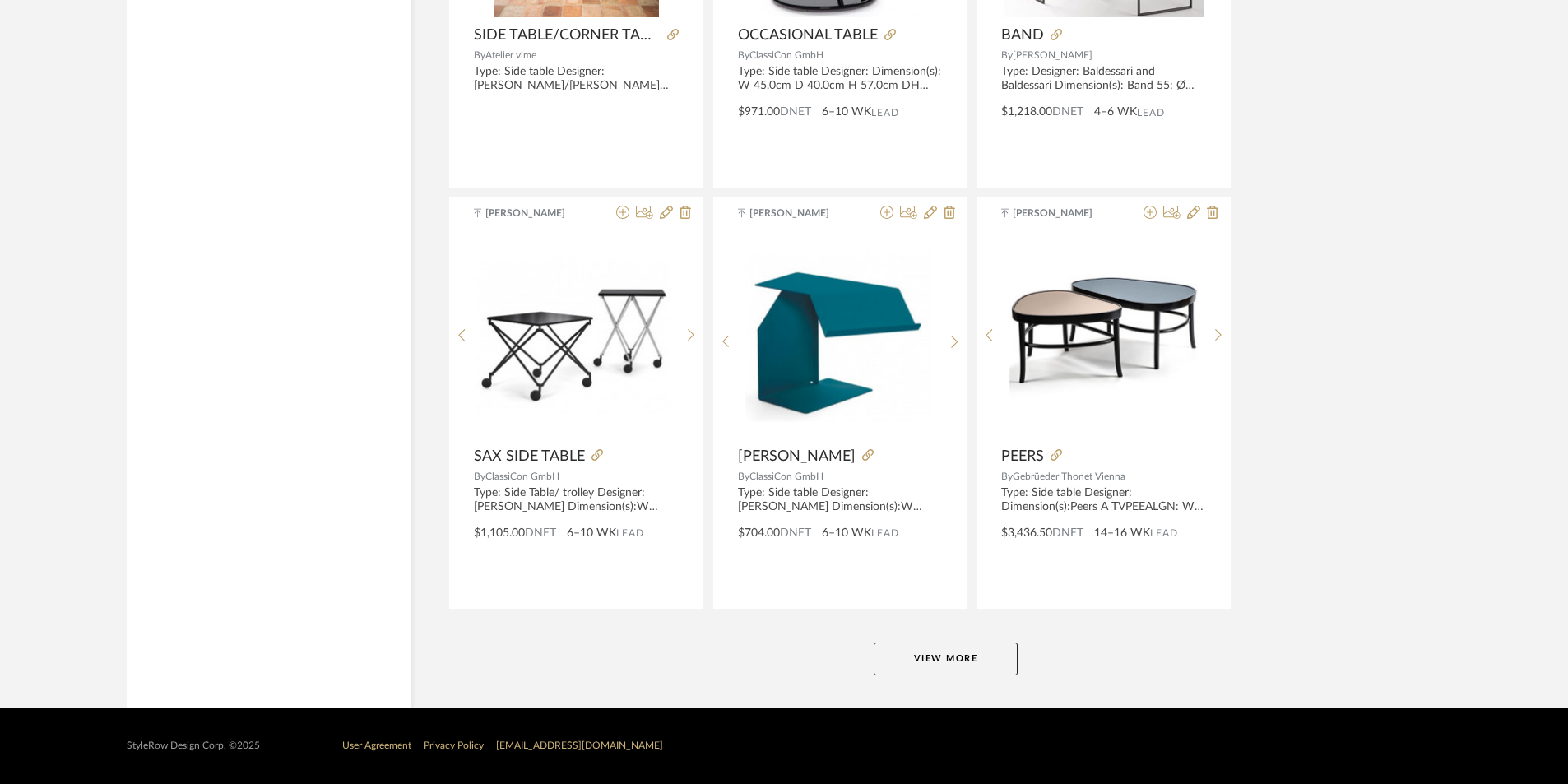
click at [920, 659] on button "View More" at bounding box center [945, 659] width 144 height 33
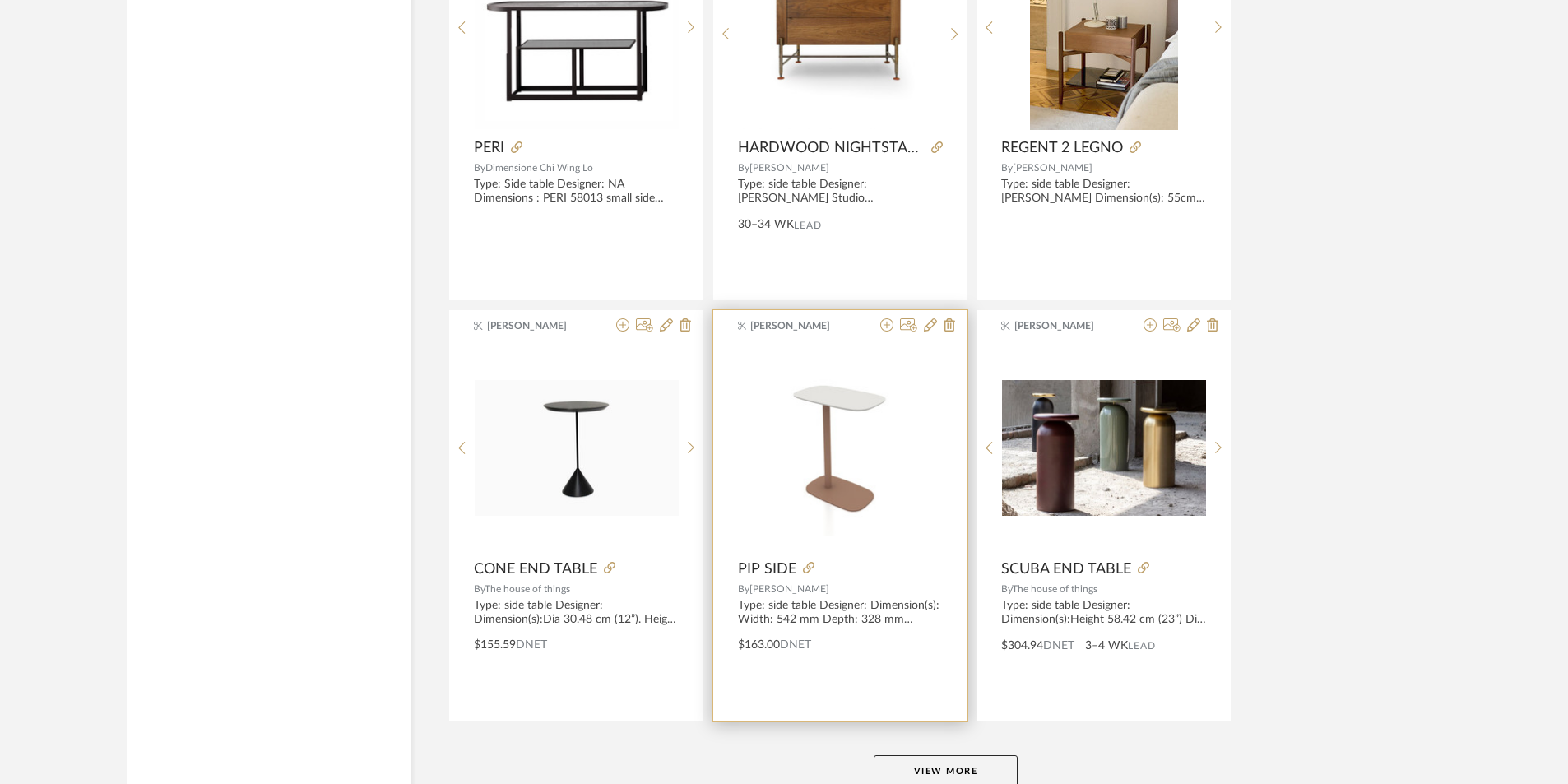
scroll to position [19965, 0]
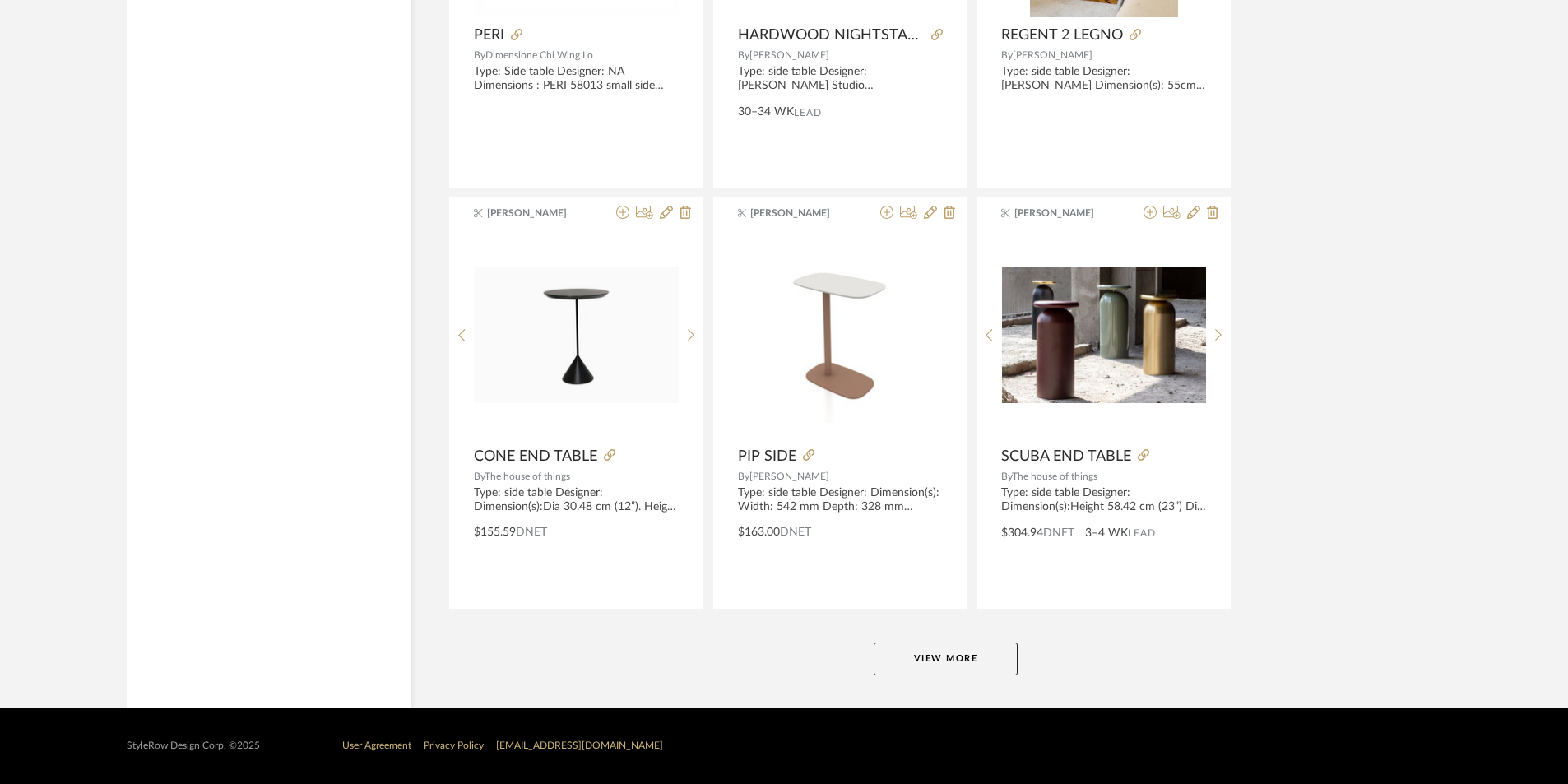
click at [926, 662] on button "View More" at bounding box center [945, 659] width 144 height 33
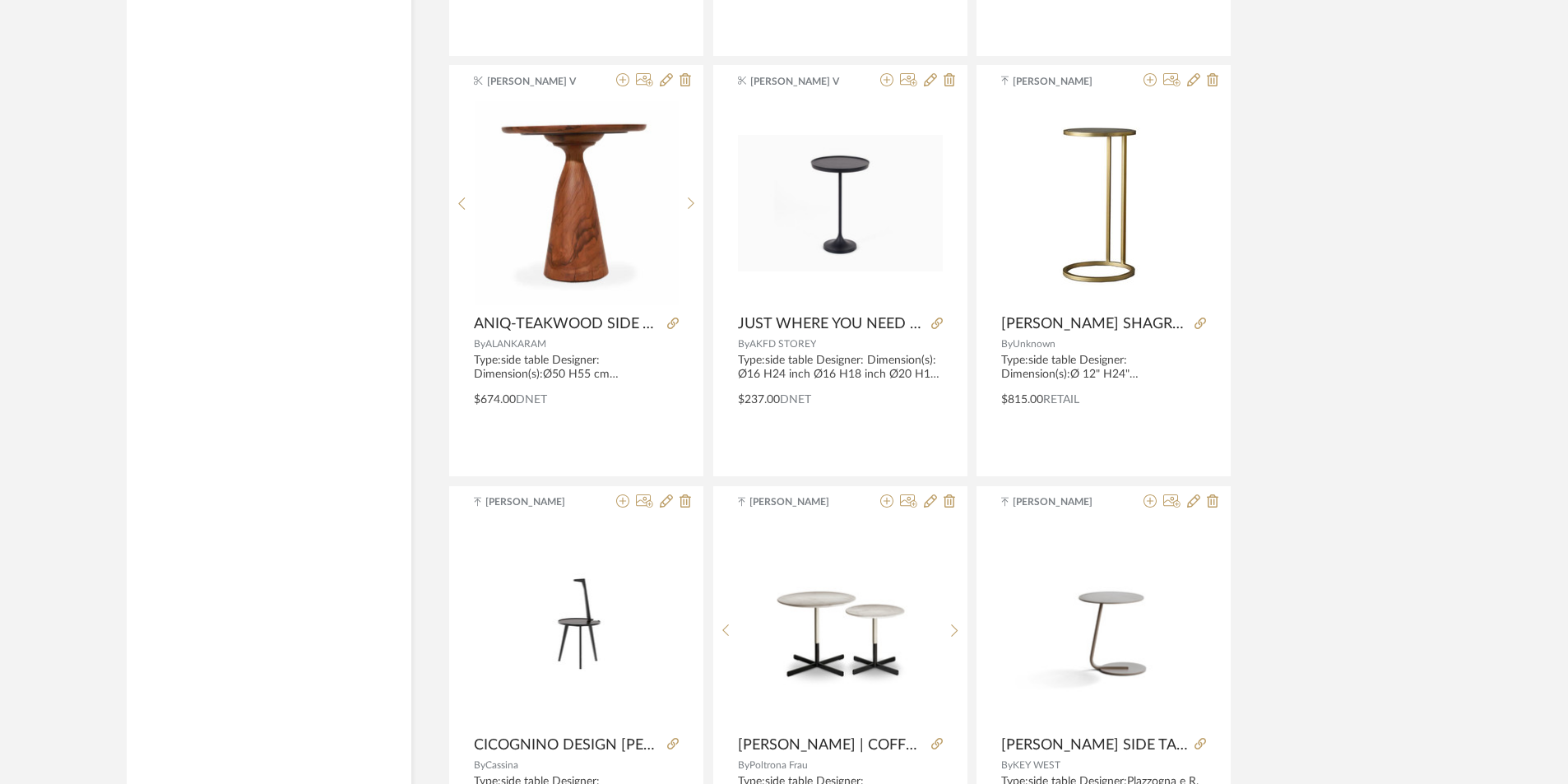
scroll to position [23913, 0]
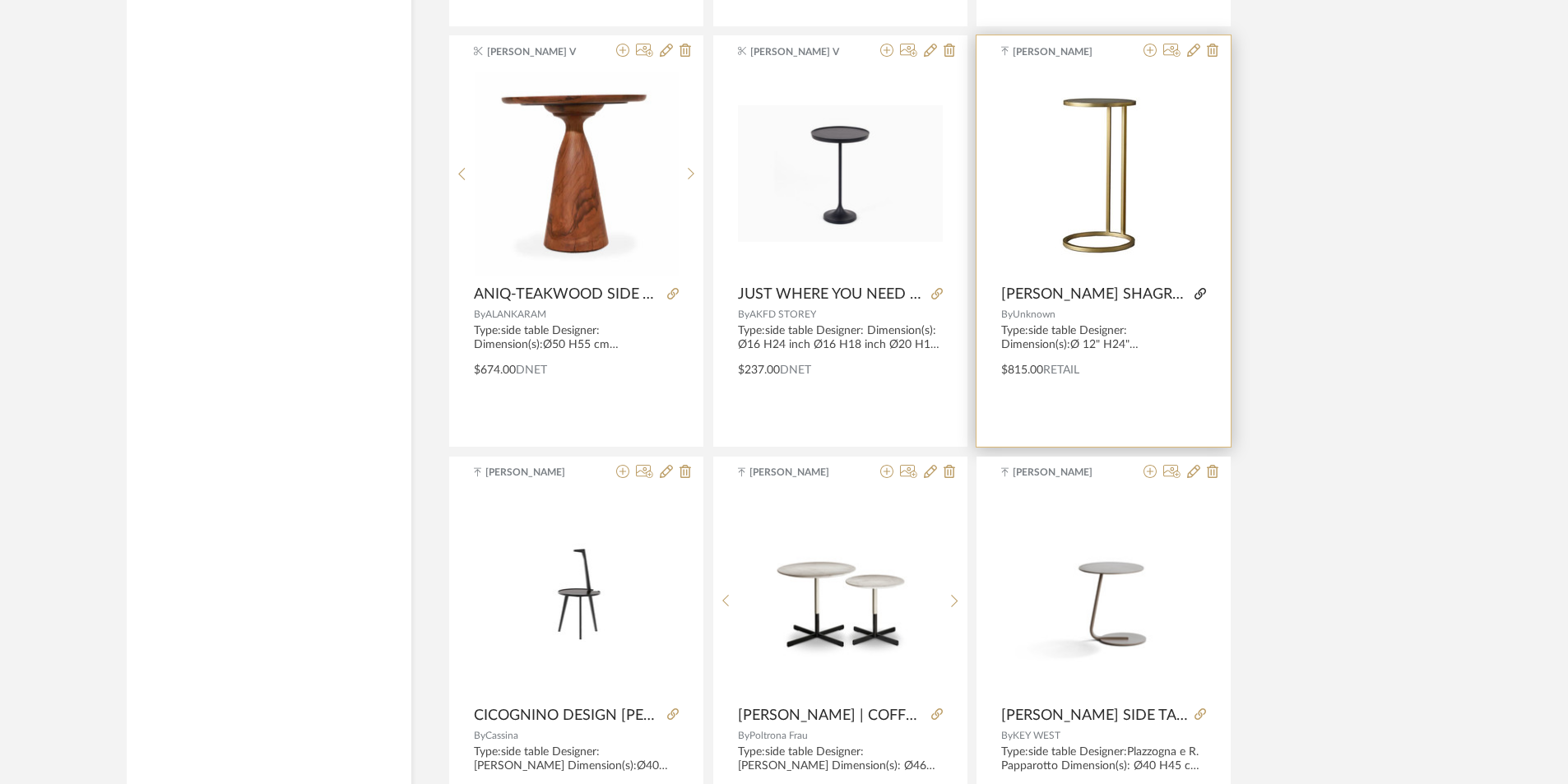
click at [1196, 295] on icon at bounding box center [1200, 294] width 12 height 12
